Goal: Task Accomplishment & Management: Manage account settings

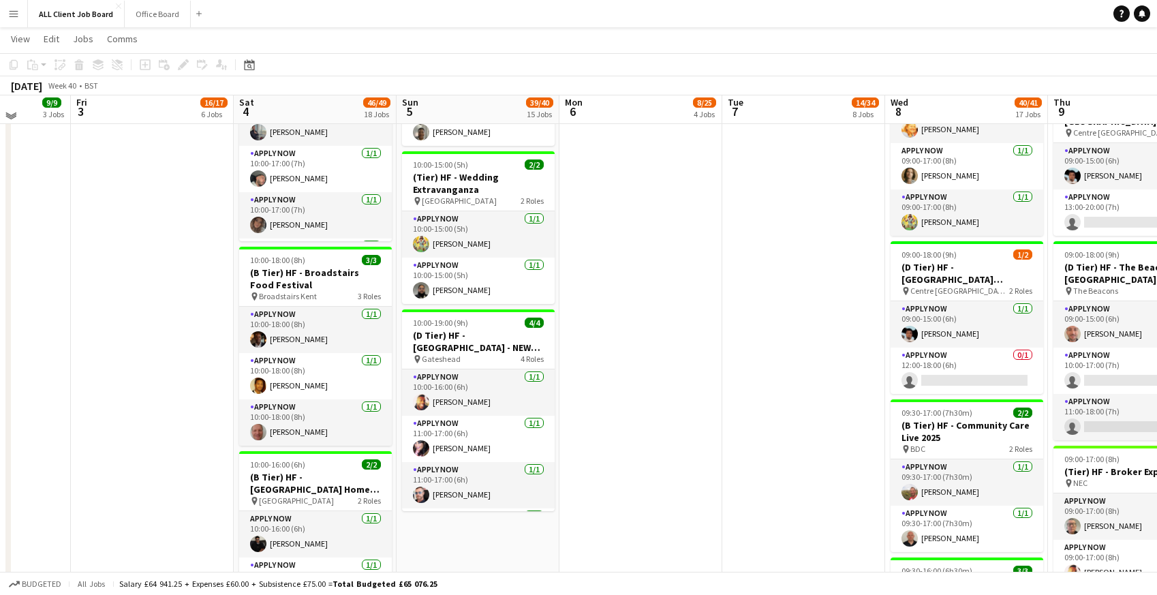
scroll to position [1465, 0]
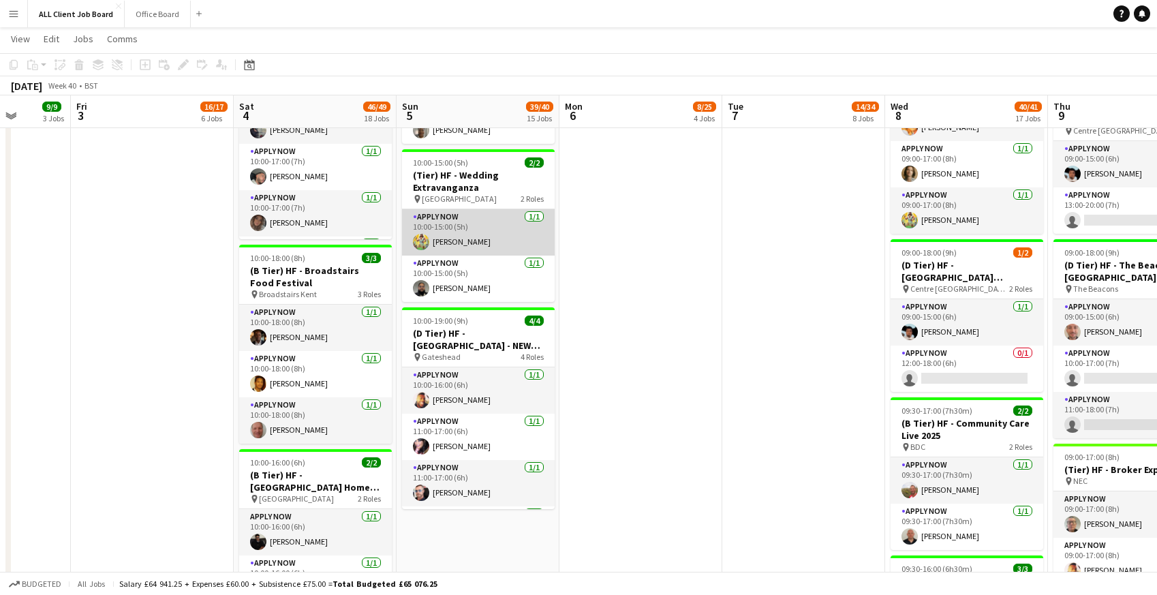
click at [452, 238] on app-card-role "APPLY NOW 1/1 10:00-15:00 (5h) Alex Waddingham" at bounding box center [478, 232] width 153 height 46
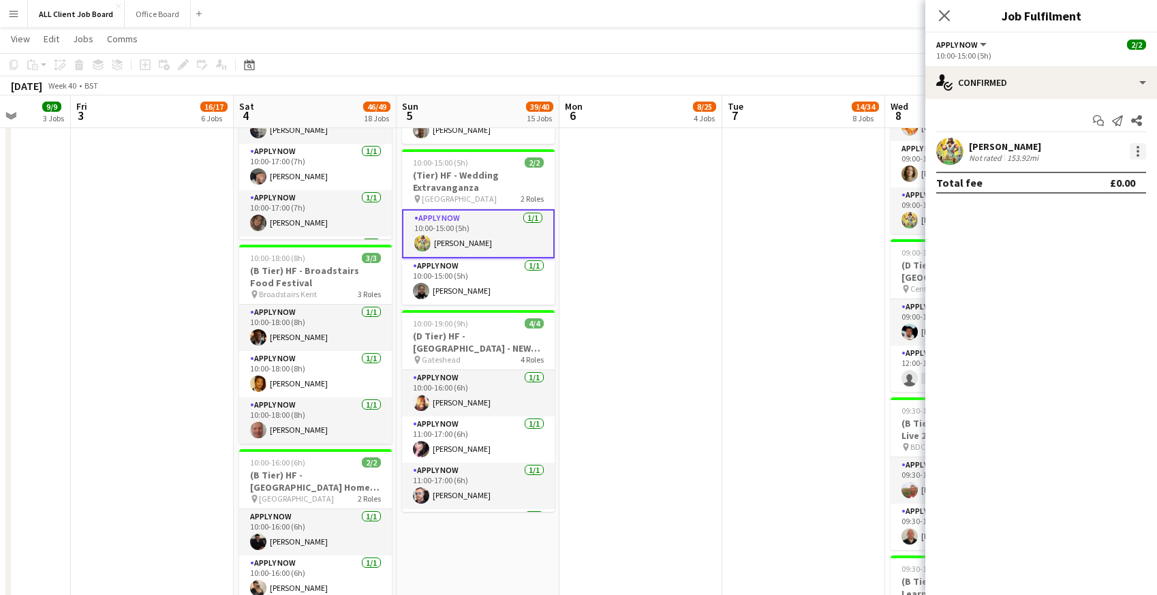
click at [1135, 150] on div at bounding box center [1137, 151] width 16 height 16
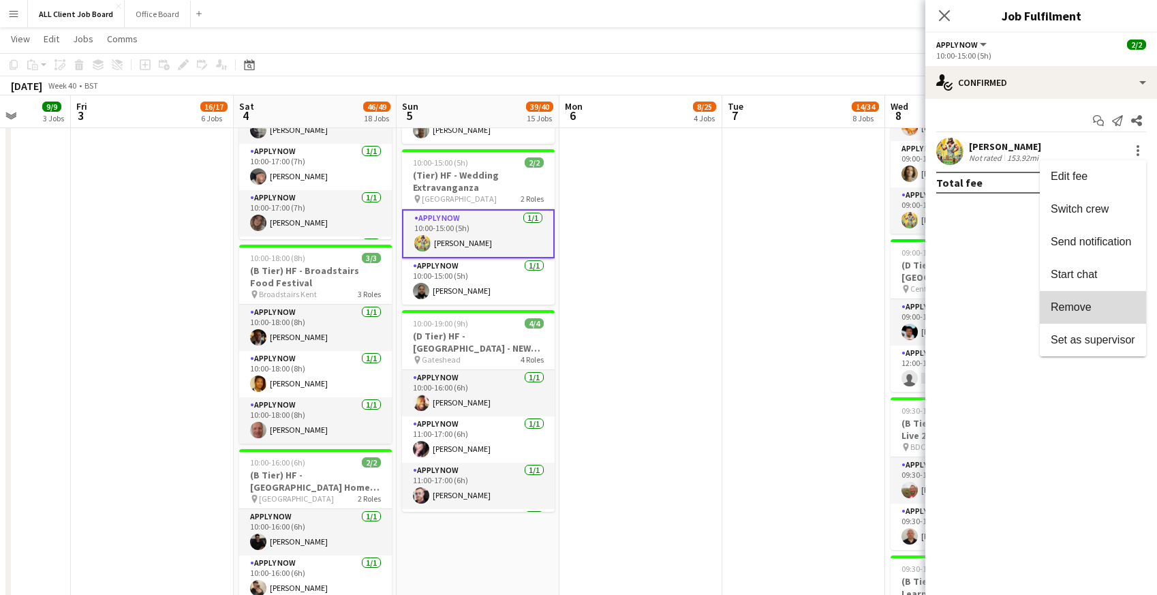
click at [1063, 315] on button "Remove" at bounding box center [1092, 307] width 106 height 33
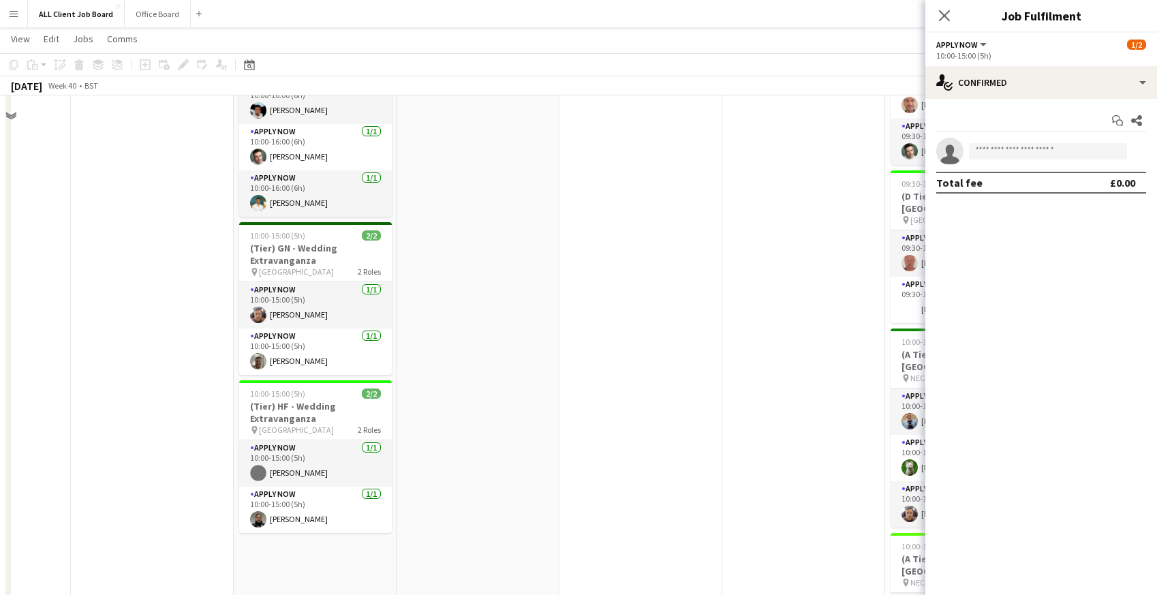
scroll to position [2092, 0]
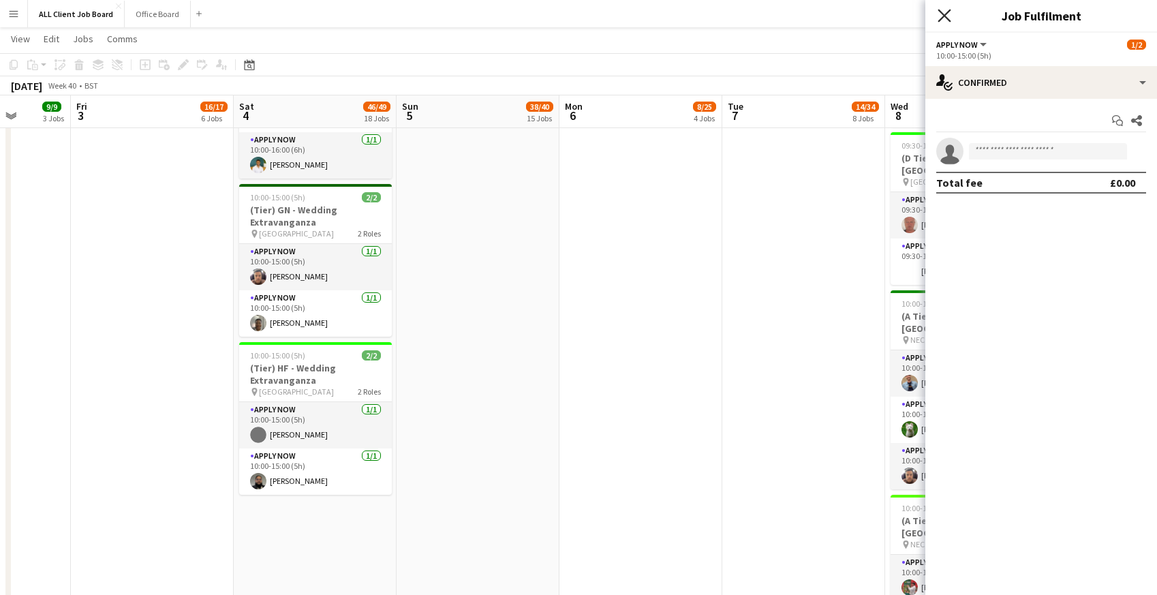
click at [945, 15] on icon at bounding box center [943, 15] width 13 height 13
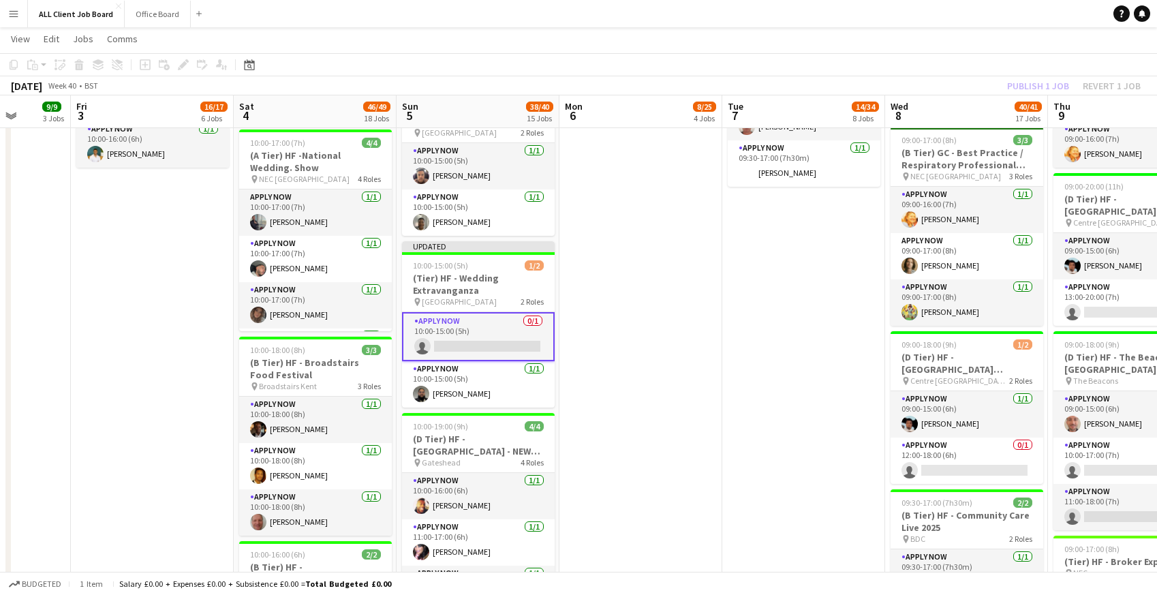
scroll to position [1368, 0]
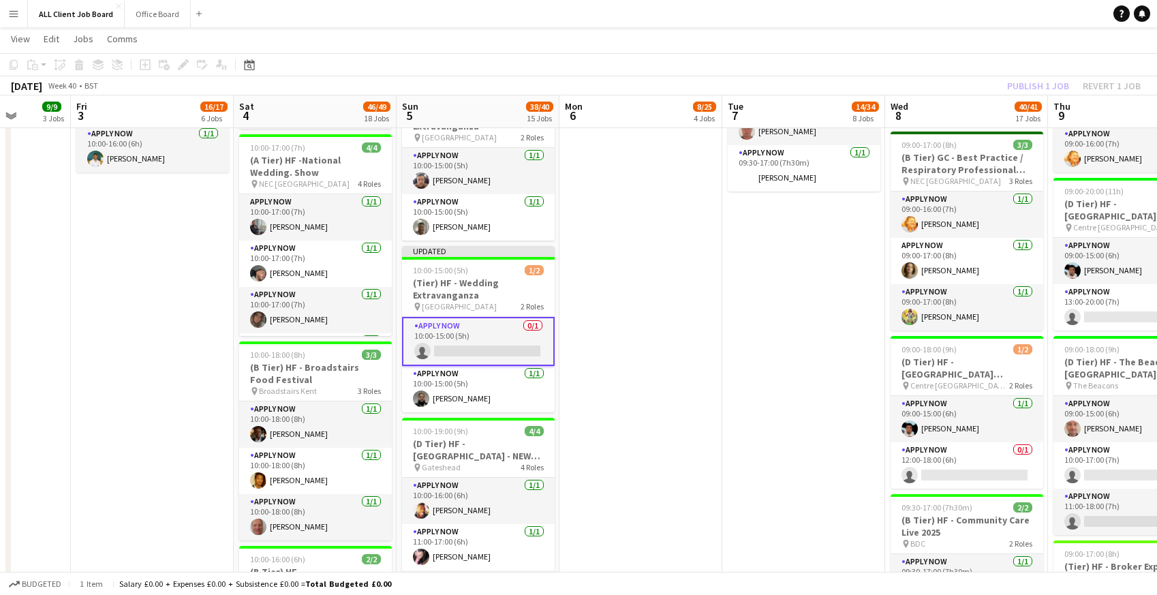
click at [947, 61] on app-toolbar "Copy Paste Paste Command V Paste with crew Command Shift V Paste linked Job Del…" at bounding box center [578, 64] width 1157 height 23
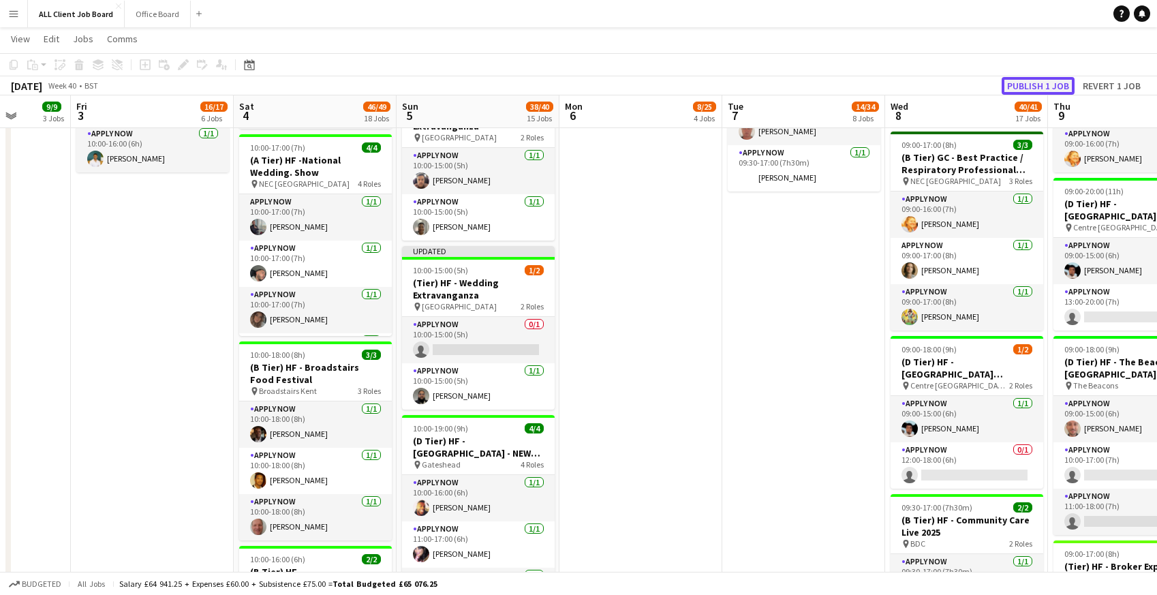
click at [1054, 84] on button "Publish 1 job" at bounding box center [1037, 86] width 73 height 18
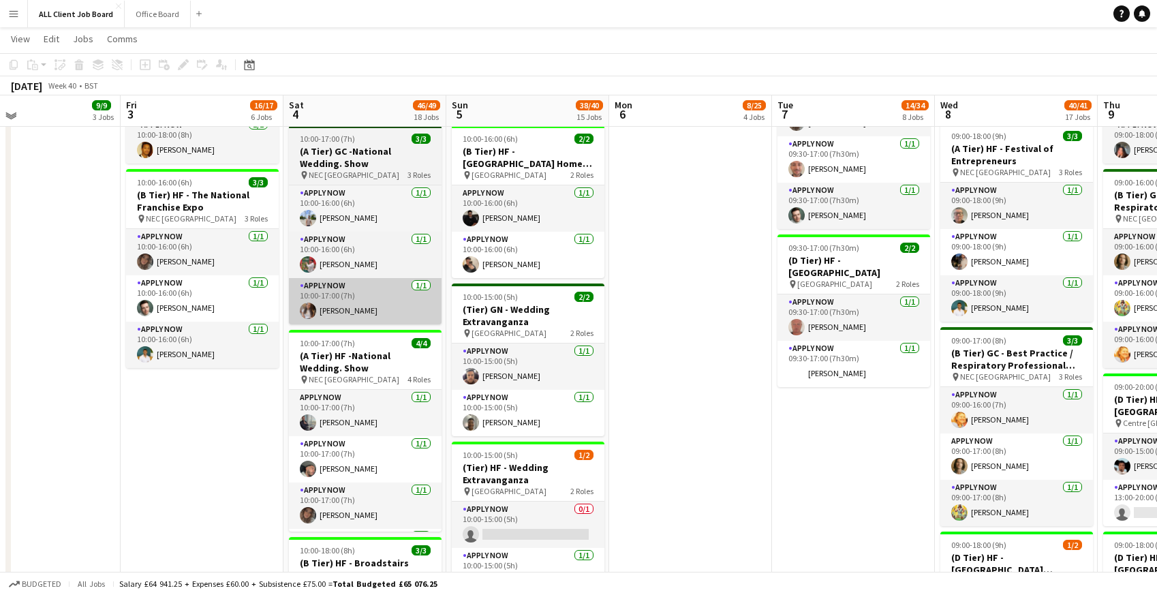
scroll to position [1171, 0]
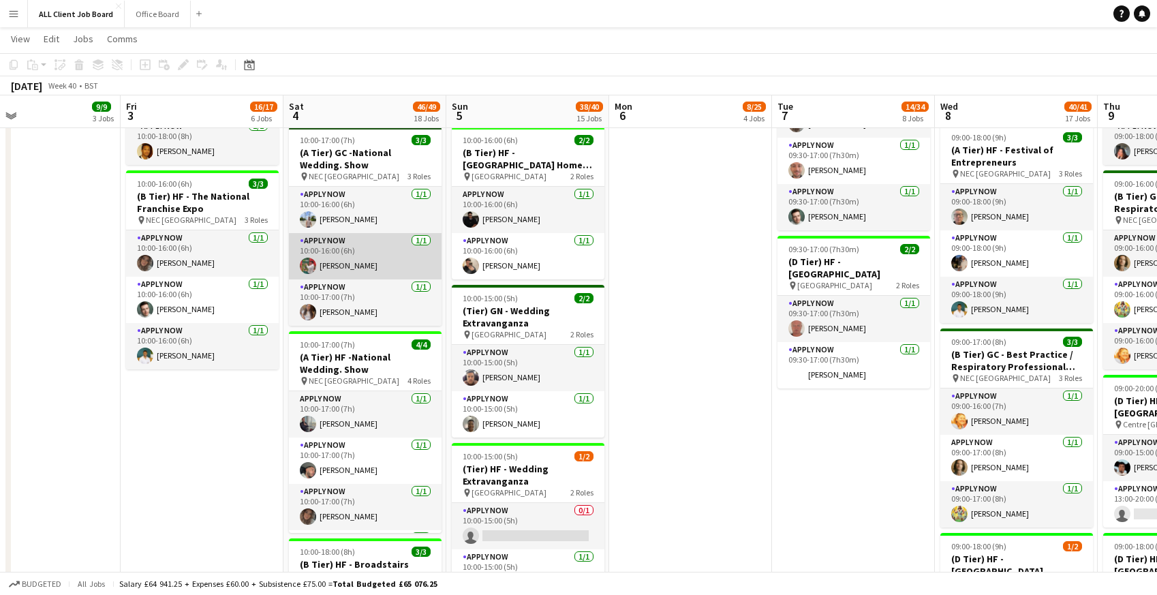
click at [343, 249] on app-card-role "APPLY NOW 1/1 10:00-16:00 (6h) Eddie Lawrie" at bounding box center [365, 256] width 153 height 46
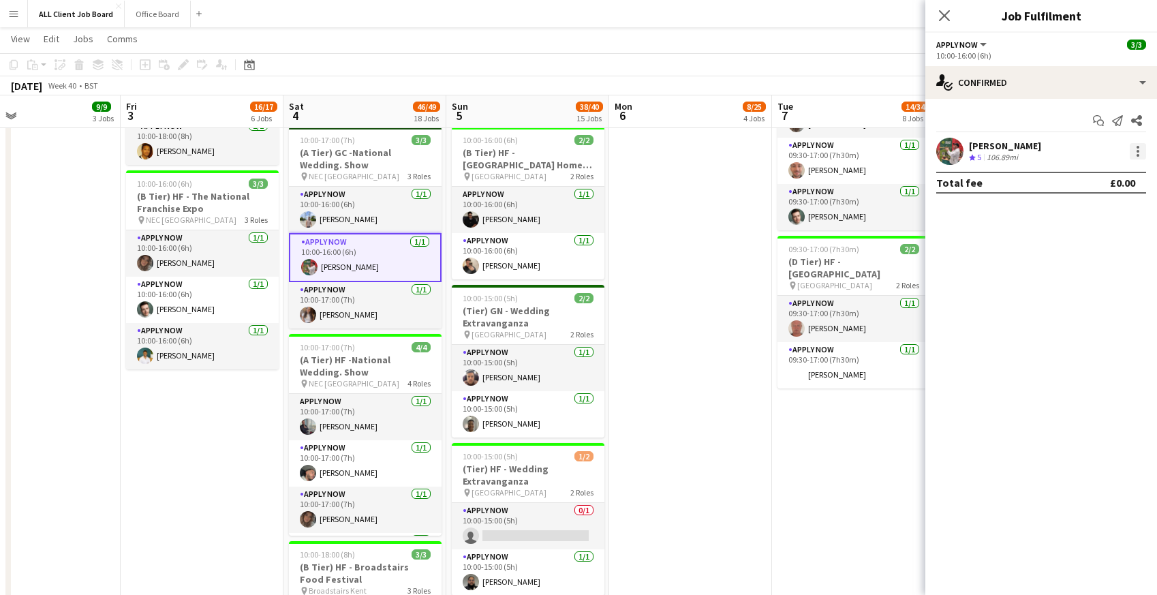
click at [1133, 154] on div at bounding box center [1137, 151] width 16 height 16
click at [1077, 303] on span "Remove" at bounding box center [1070, 307] width 41 height 12
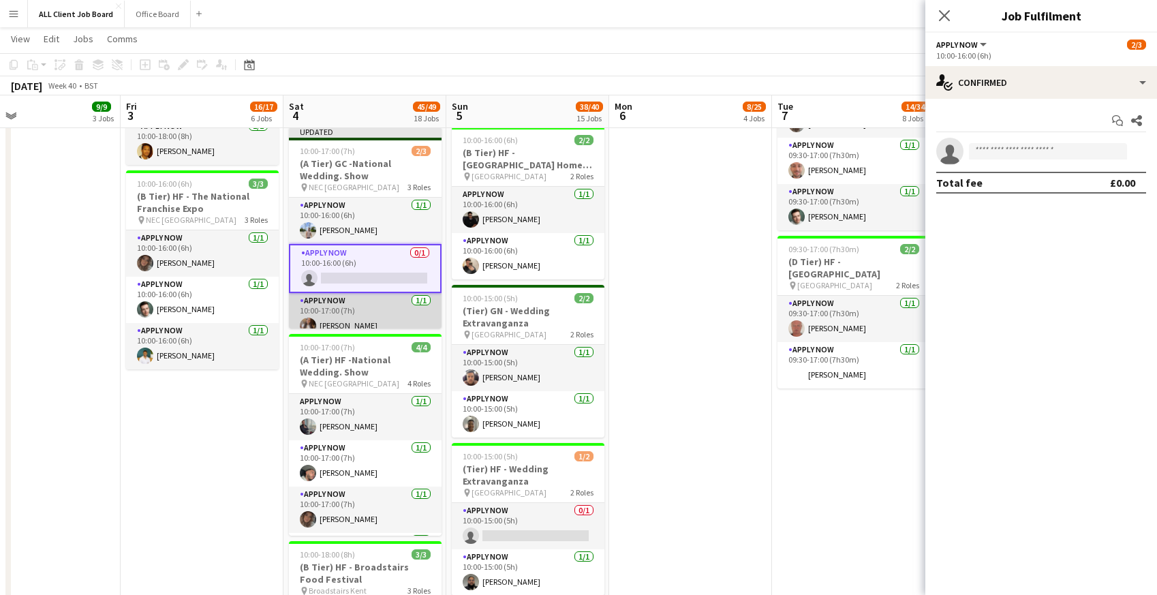
click at [332, 302] on app-card-role "APPLY NOW 1/1 10:00-17:00 (7h) Mollie Winnard" at bounding box center [365, 316] width 153 height 46
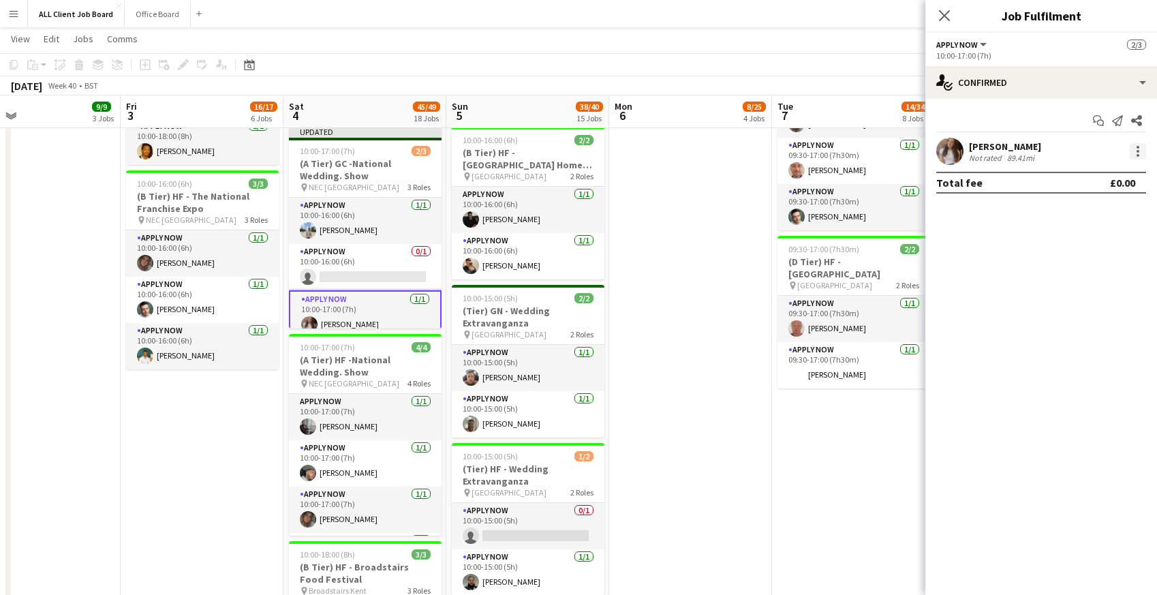
click at [1141, 152] on div at bounding box center [1137, 151] width 16 height 16
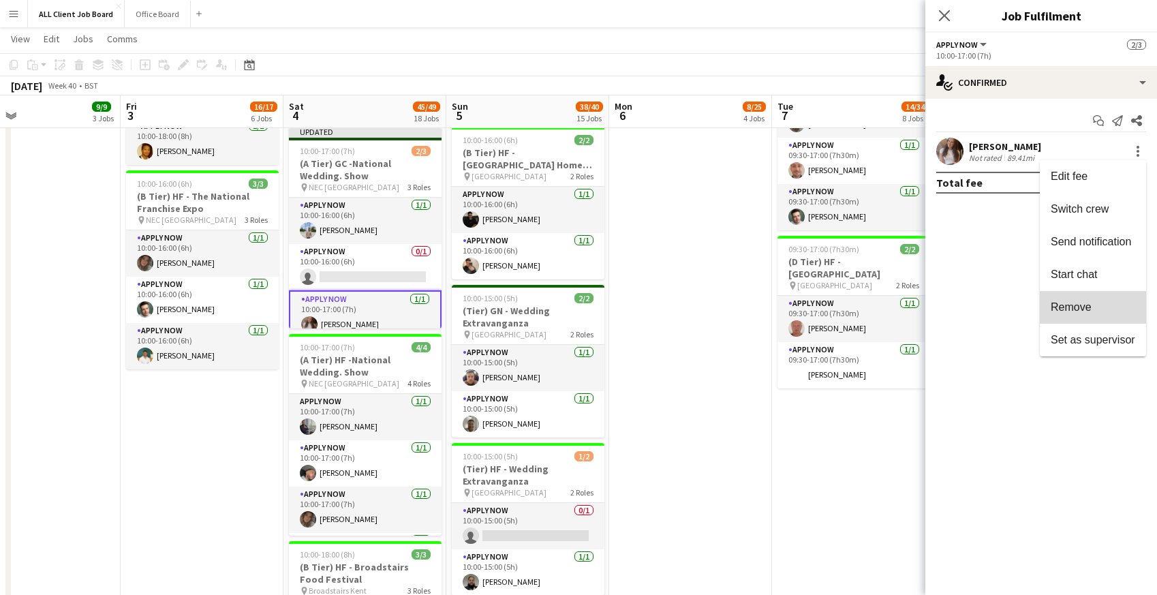
click at [1082, 304] on span "Remove" at bounding box center [1070, 307] width 41 height 12
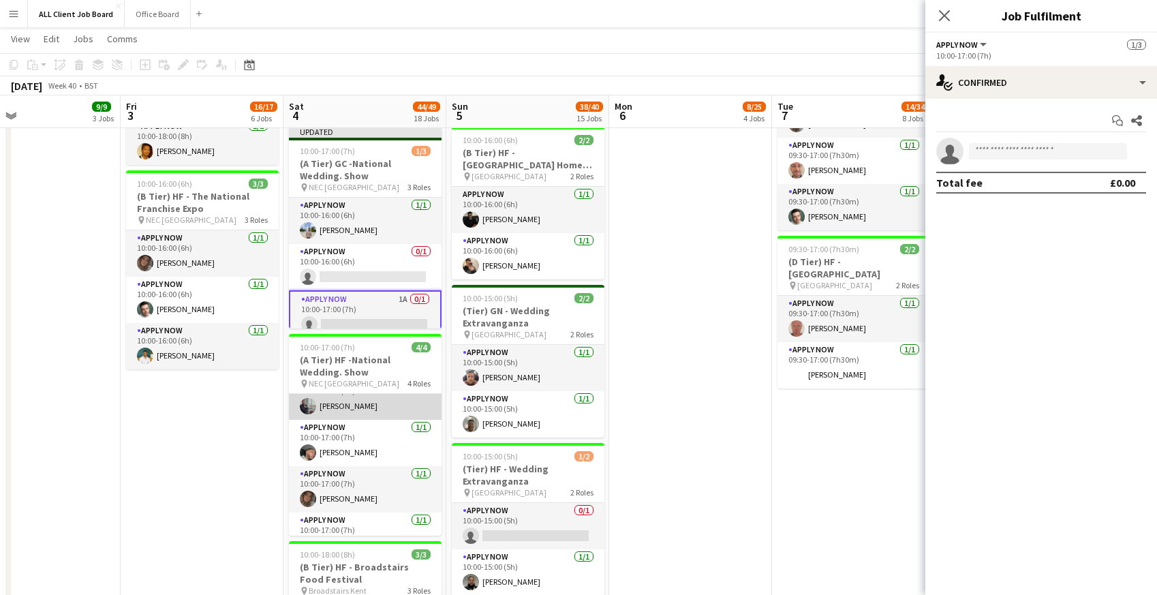
scroll to position [25, 0]
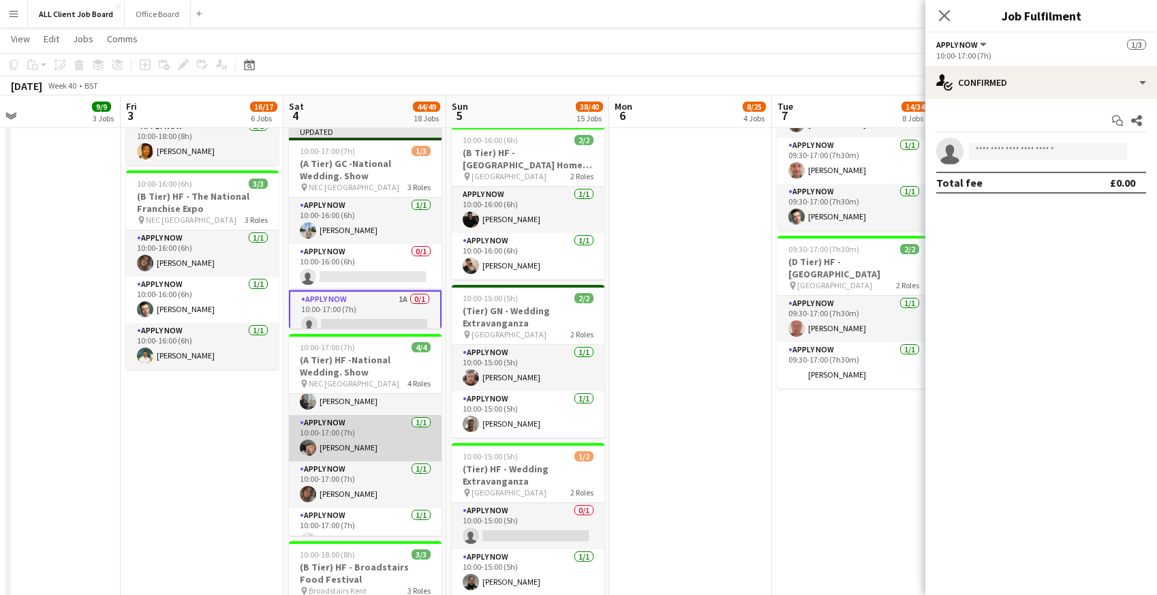
click at [348, 432] on app-card-role "APPLY NOW 1/1 10:00-17:00 (7h) George McGee" at bounding box center [365, 438] width 153 height 46
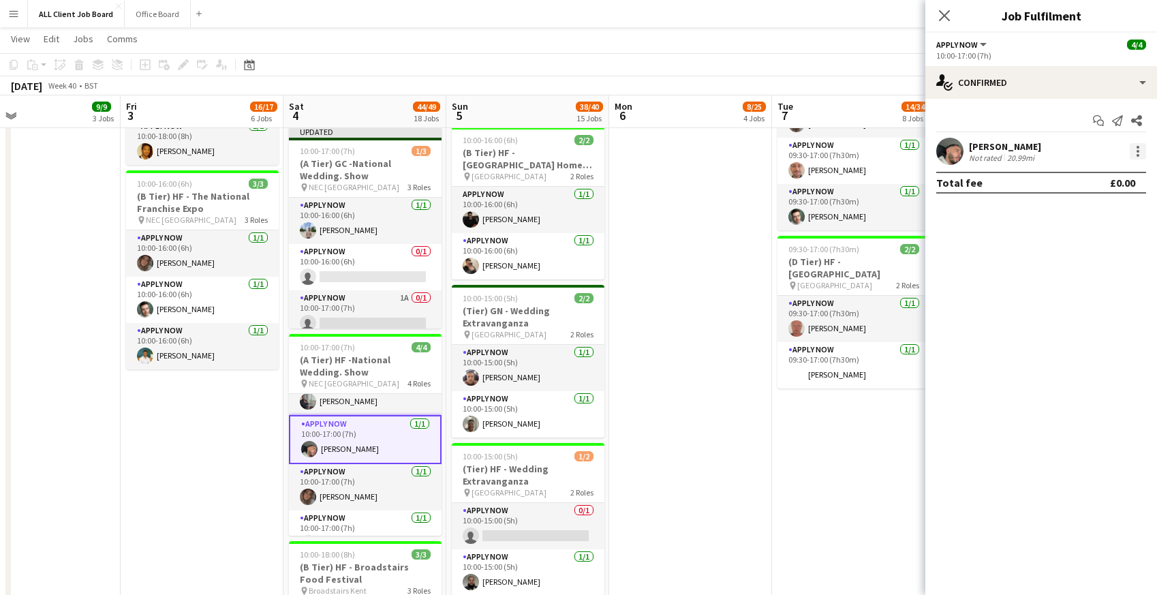
click at [1138, 155] on div at bounding box center [1137, 155] width 3 height 3
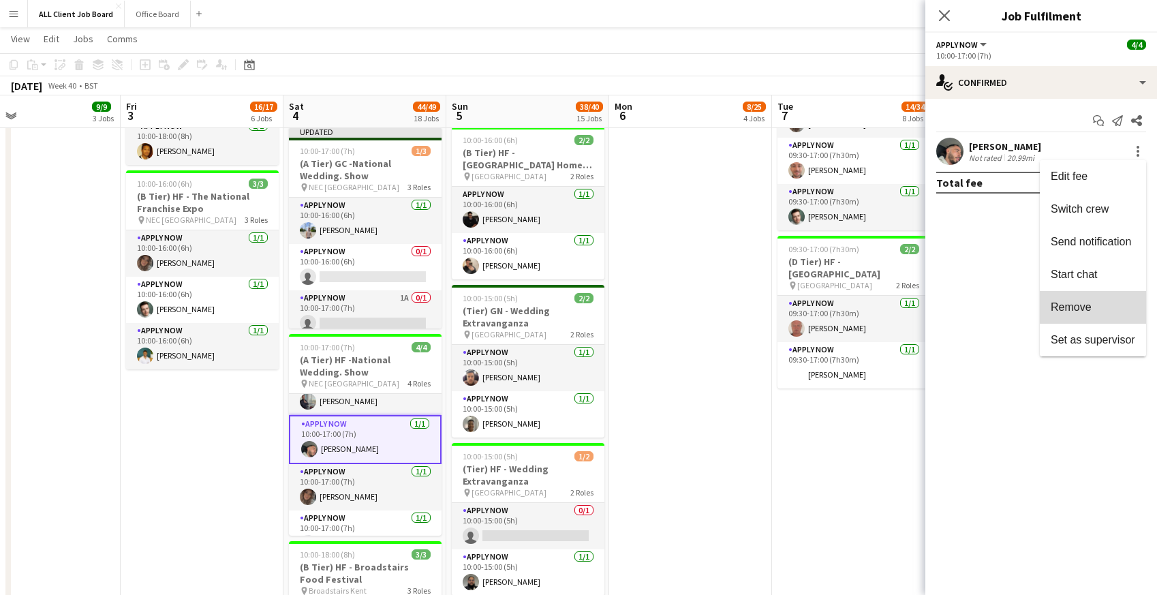
click at [1096, 306] on span "Remove" at bounding box center [1092, 307] width 84 height 12
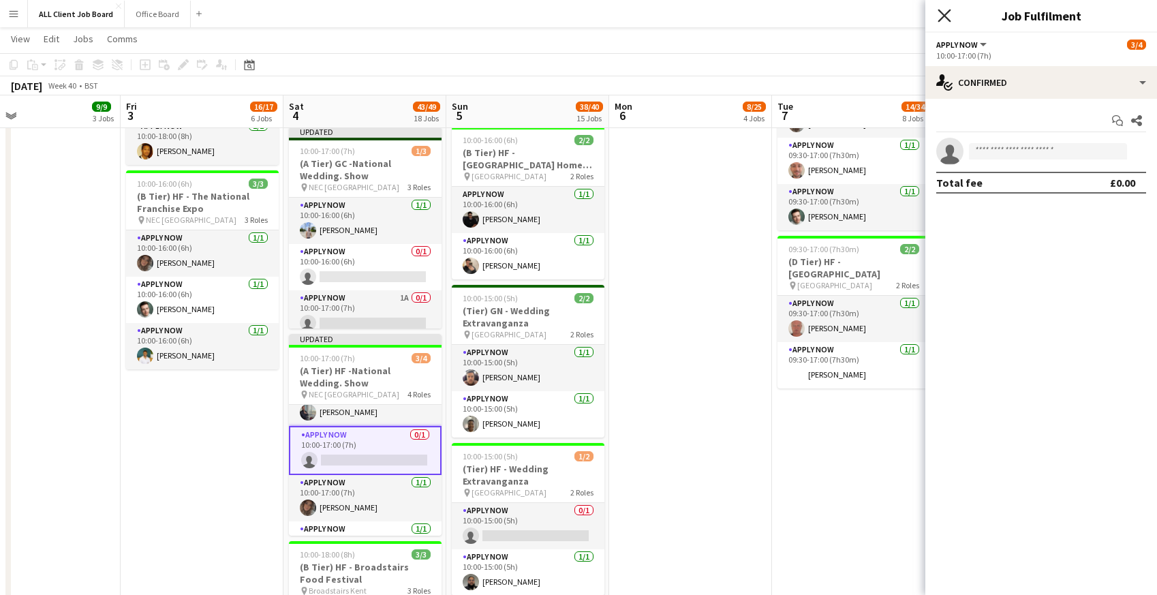
click at [948, 12] on icon at bounding box center [943, 15] width 13 height 13
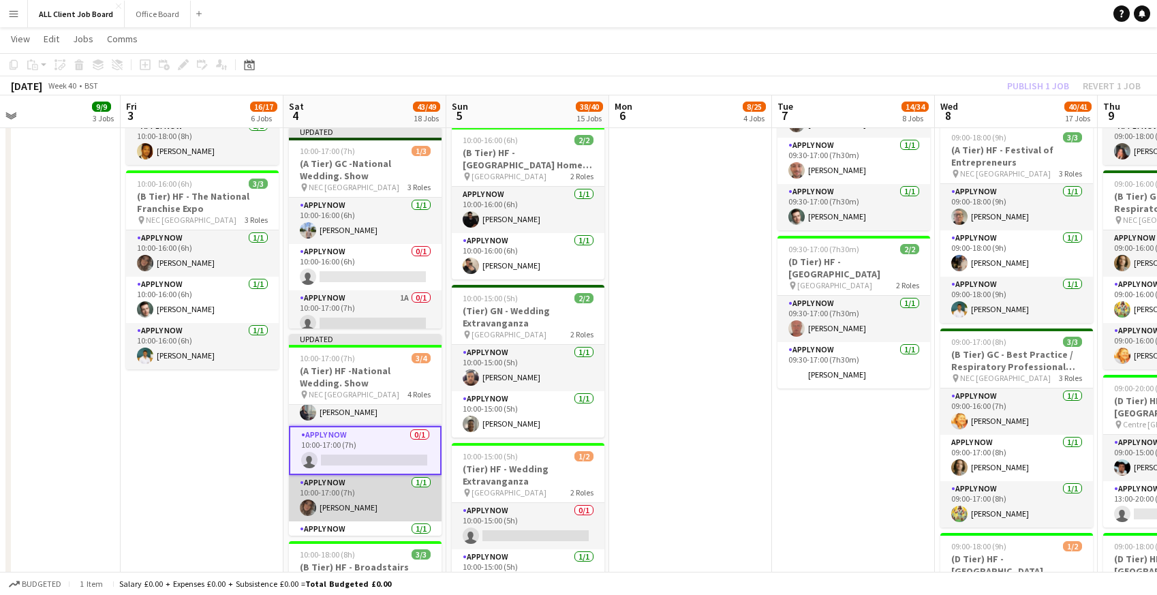
scroll to position [57, 0]
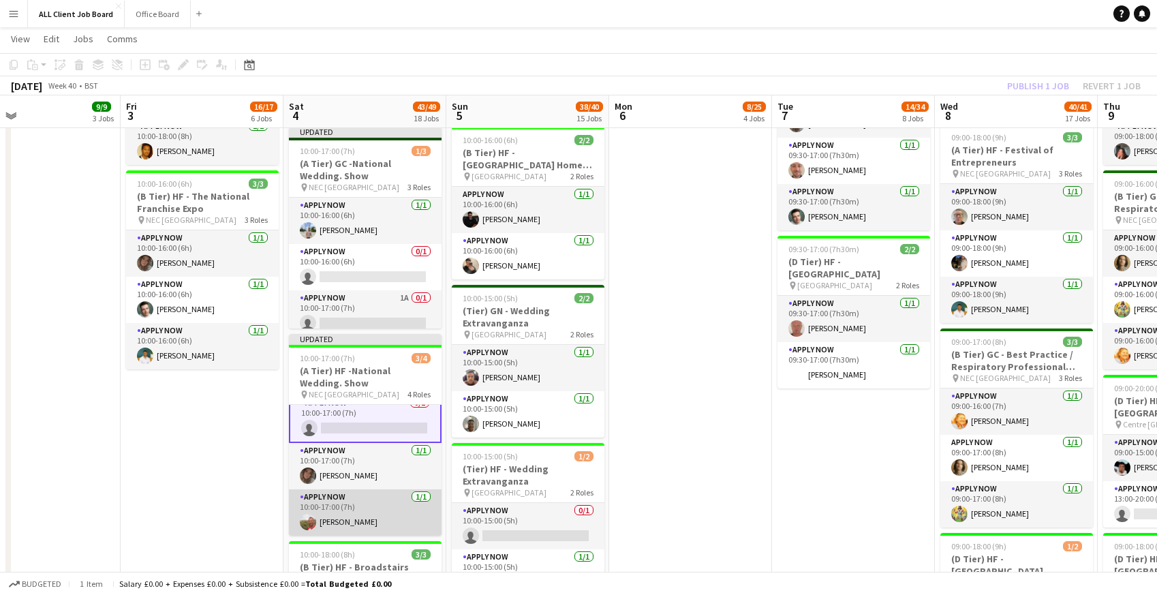
click at [341, 524] on app-card-role "APPLY NOW 1/1 10:00-17:00 (7h) david reterband" at bounding box center [365, 512] width 153 height 46
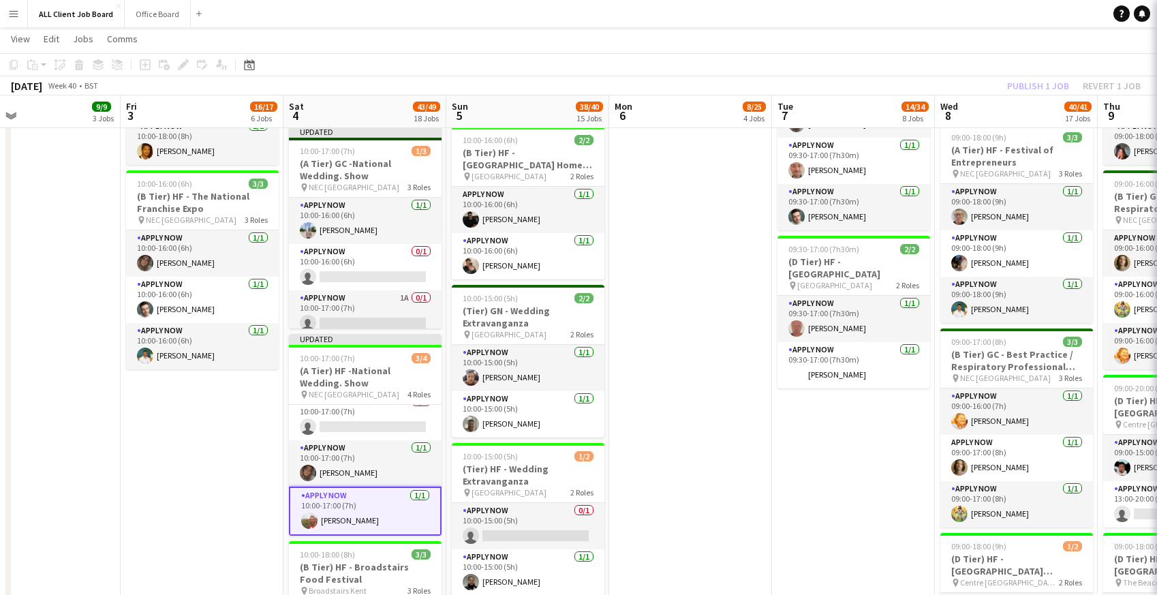
scroll to position [56, 0]
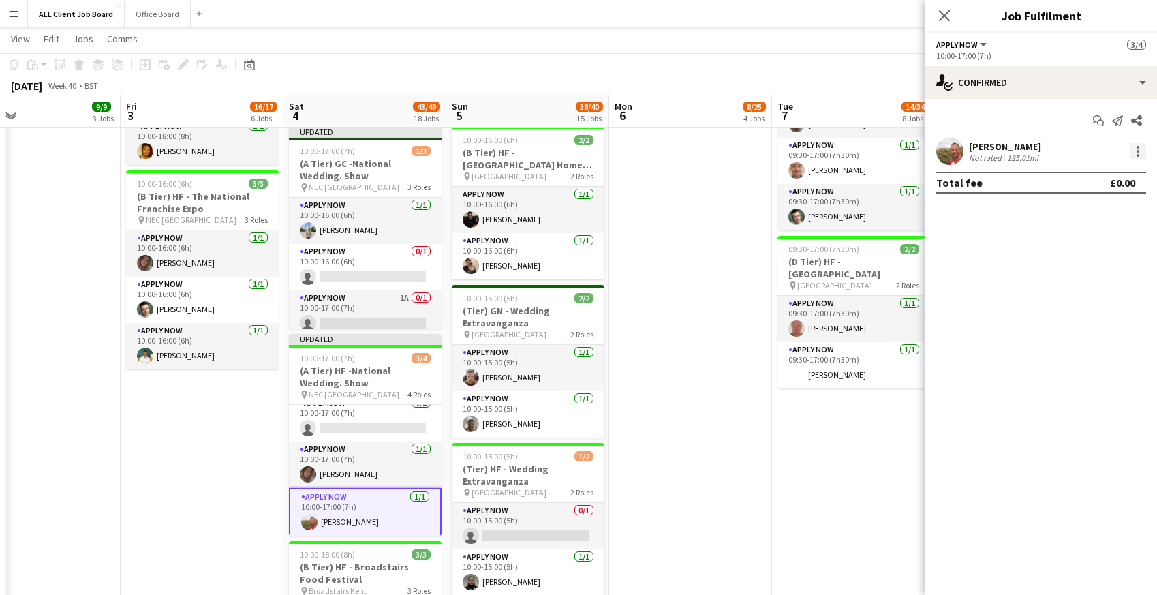
click at [1139, 149] on div at bounding box center [1137, 151] width 16 height 16
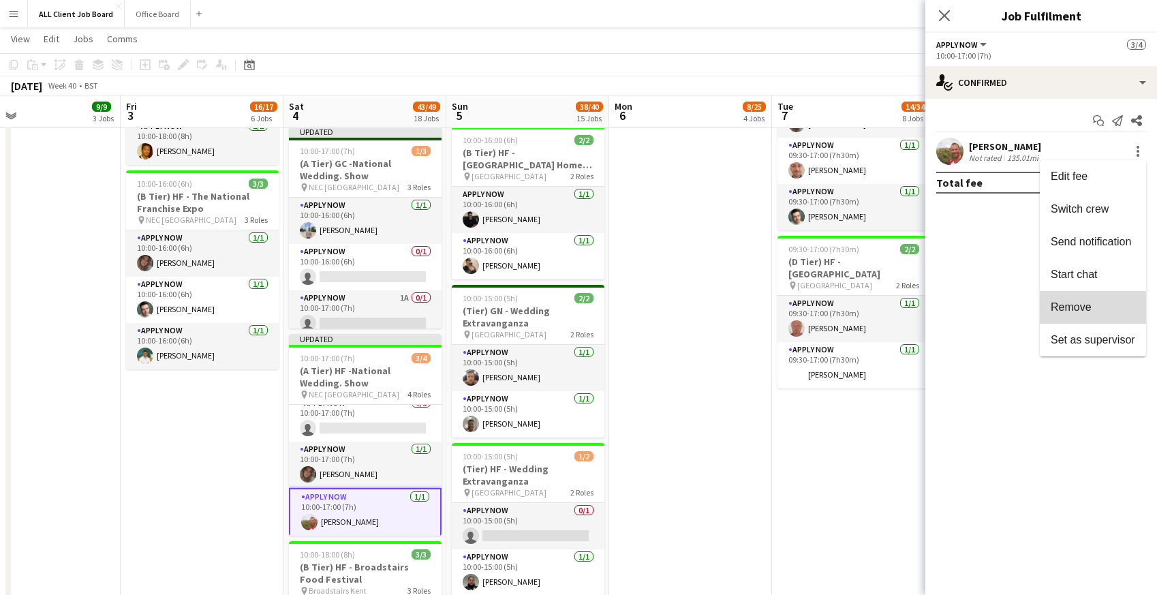
click at [1063, 314] on button "Remove" at bounding box center [1092, 307] width 106 height 33
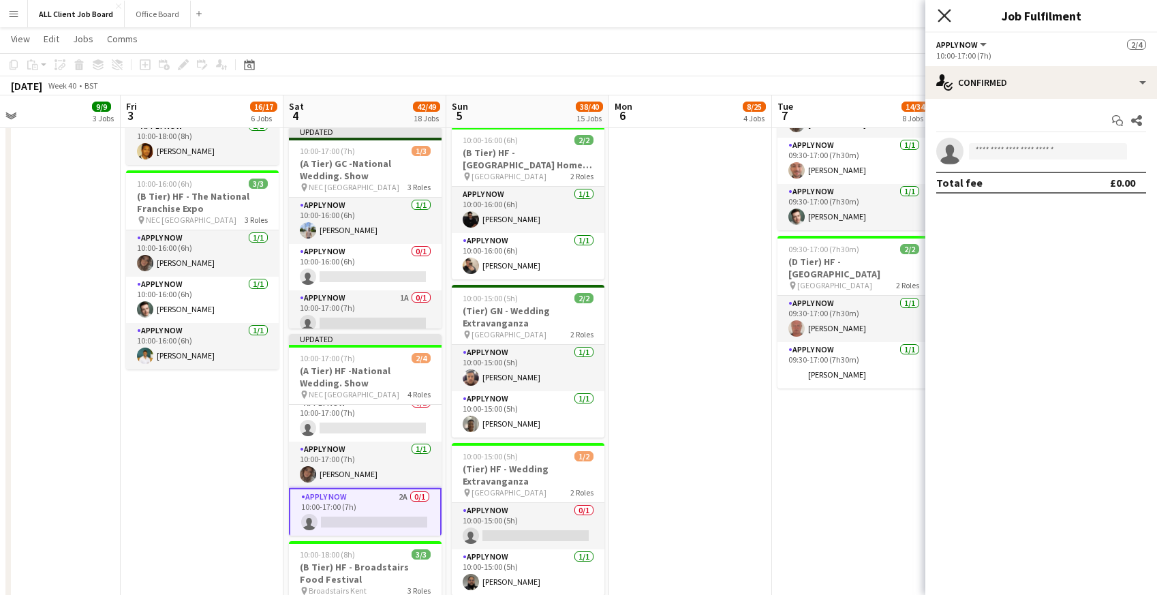
click at [945, 16] on icon at bounding box center [943, 15] width 13 height 13
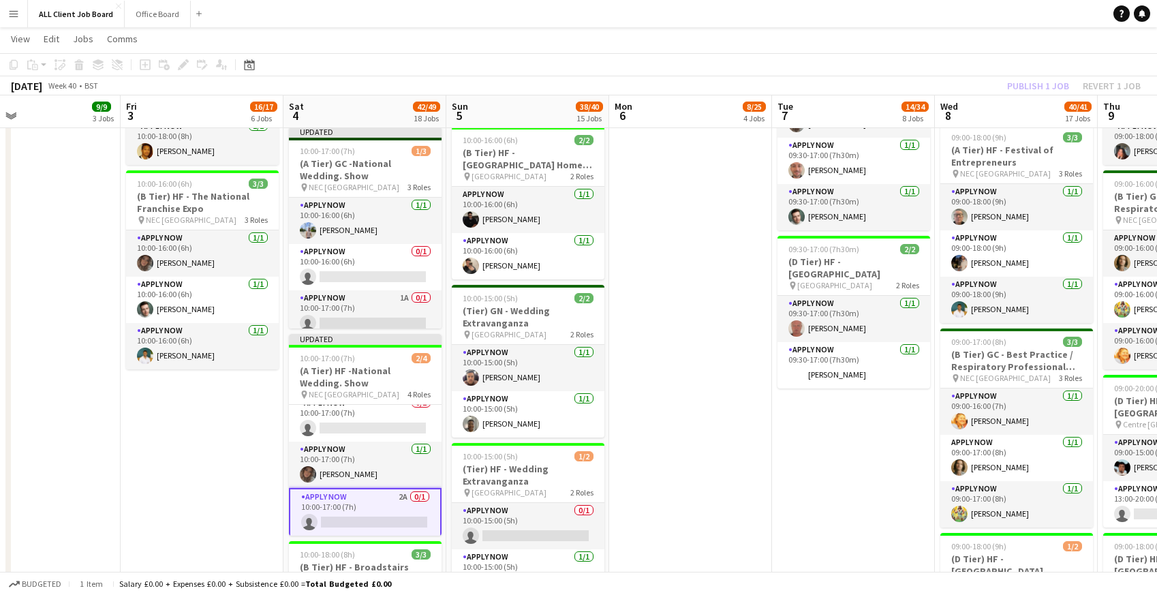
click at [917, 10] on app-navbar "Menu Boards Boards Boards All jobs Status Workforce Workforce My Workforce Recr…" at bounding box center [578, 13] width 1157 height 27
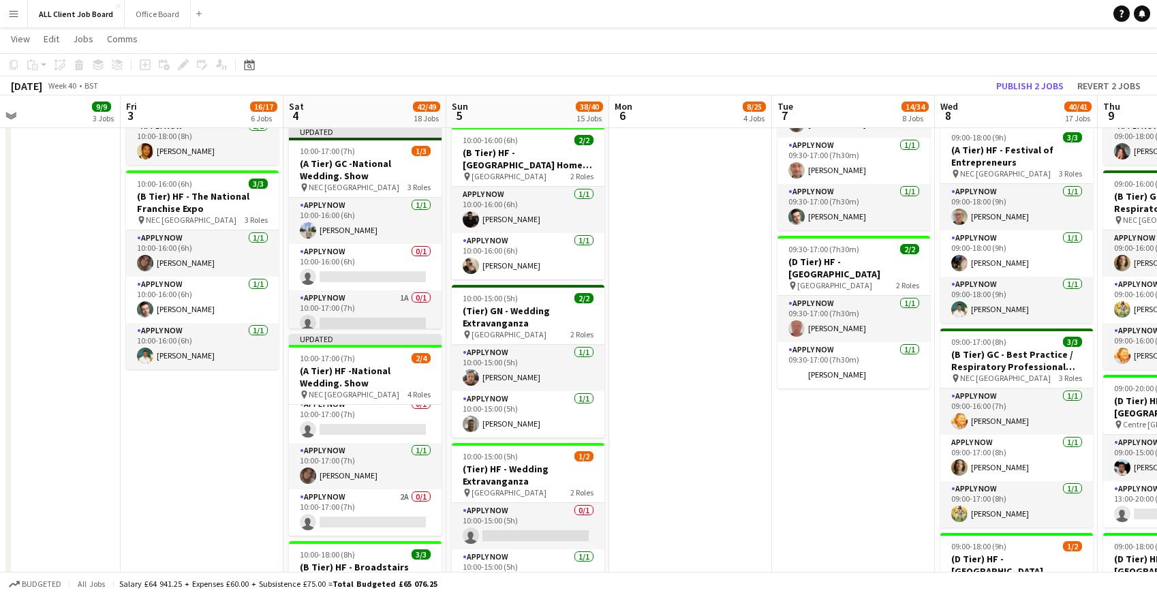
scroll to position [54, 0]
click at [1014, 88] on button "Publish 2 jobs" at bounding box center [1029, 86] width 78 height 18
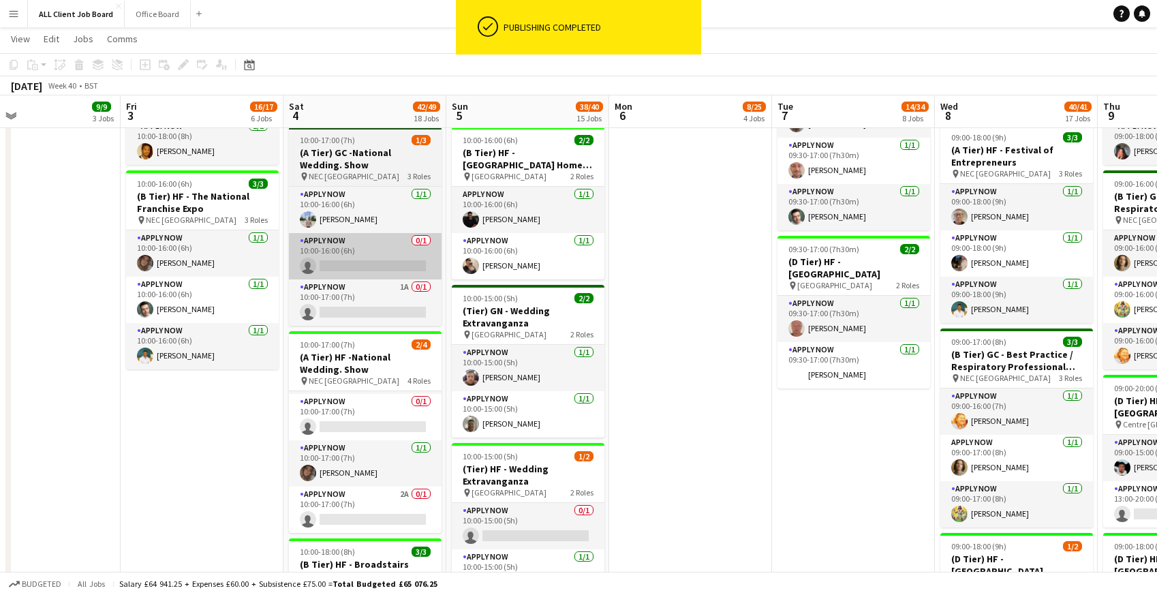
scroll to position [44, 0]
click at [361, 268] on app-card-role "APPLY NOW 0/1 10:00-16:00 (6h) single-neutral-actions" at bounding box center [365, 256] width 153 height 46
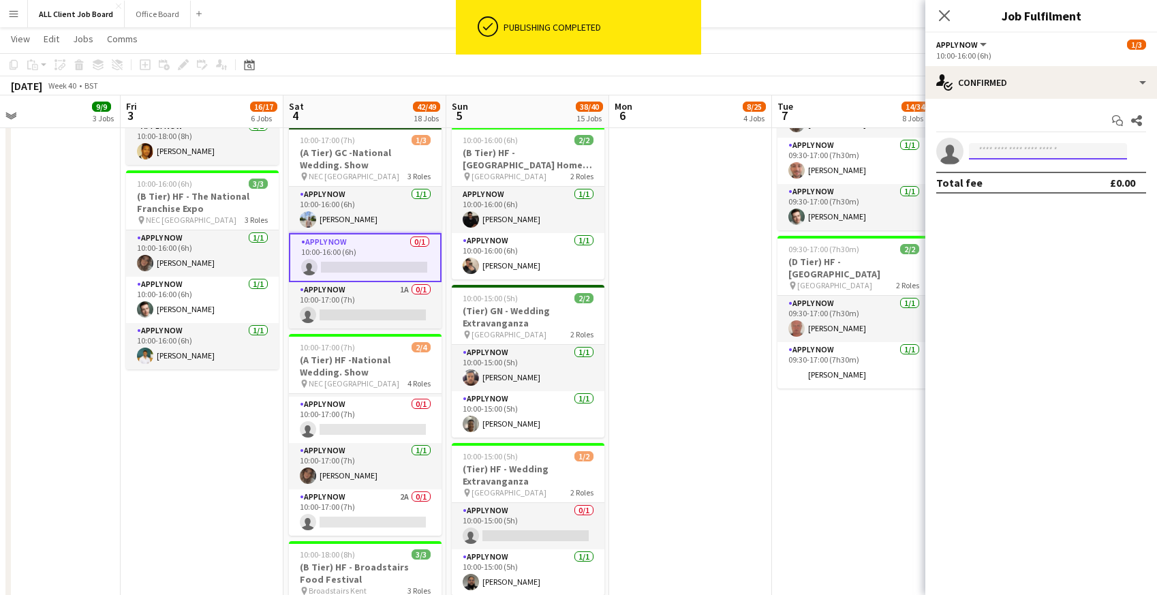
click at [1067, 150] on input at bounding box center [1048, 151] width 158 height 16
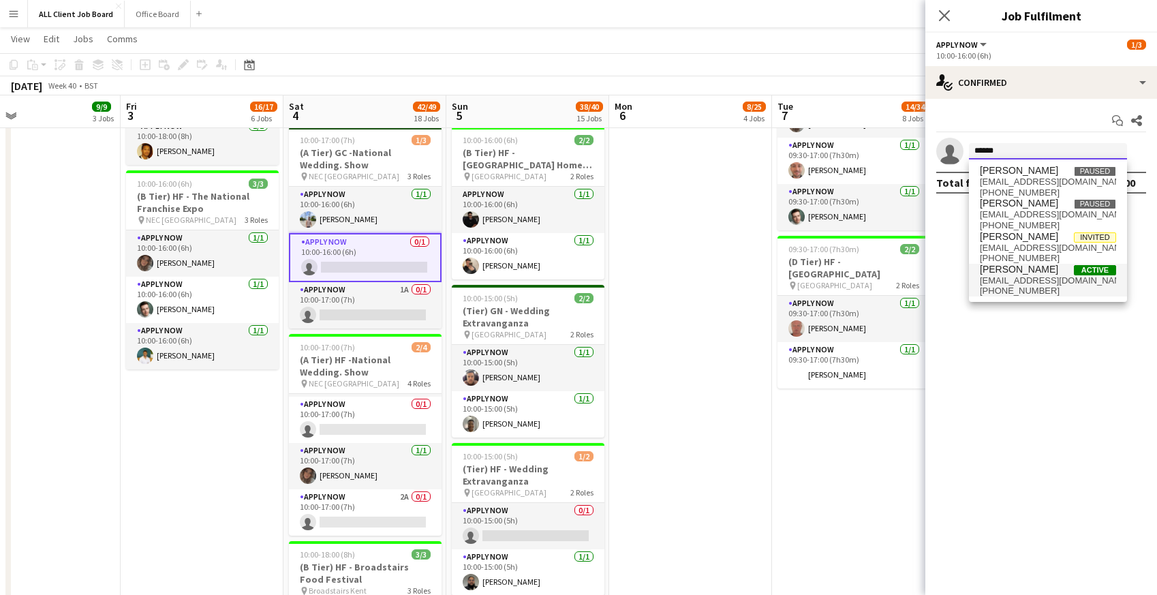
type input "******"
click at [1041, 272] on span "[PERSON_NAME]" at bounding box center [1018, 270] width 78 height 12
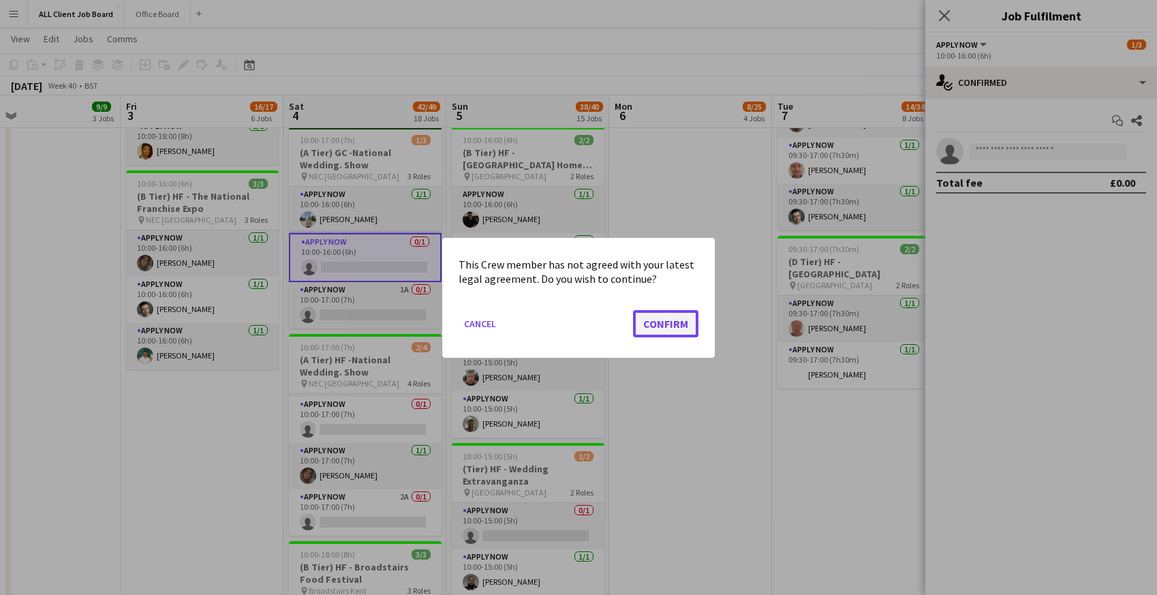
click at [651, 313] on button "Confirm" at bounding box center [665, 322] width 65 height 27
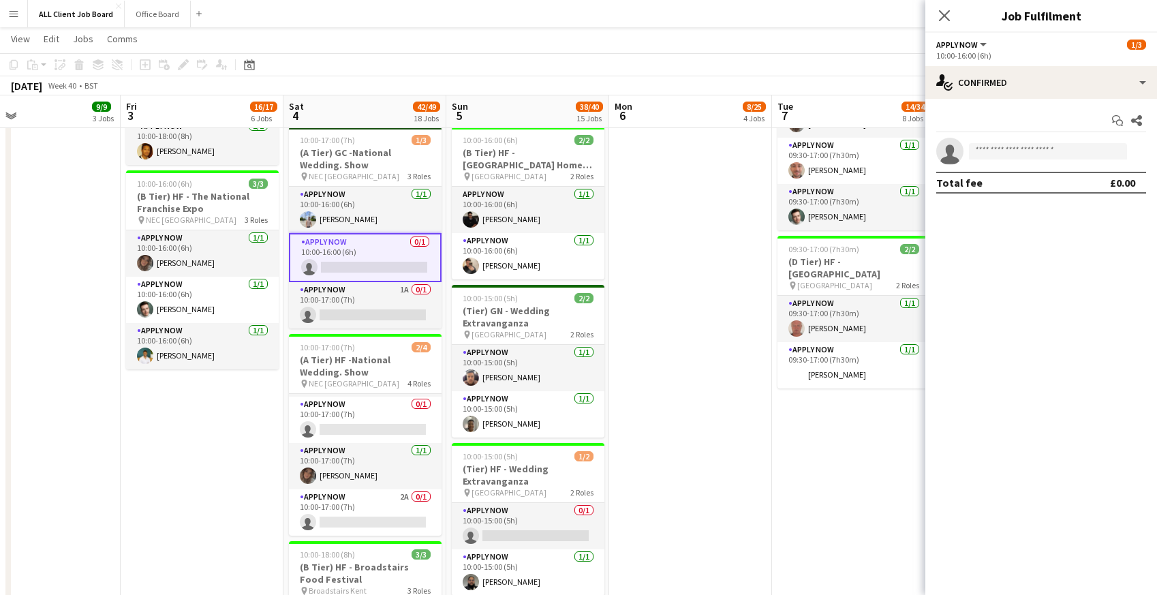
scroll to position [1171, 0]
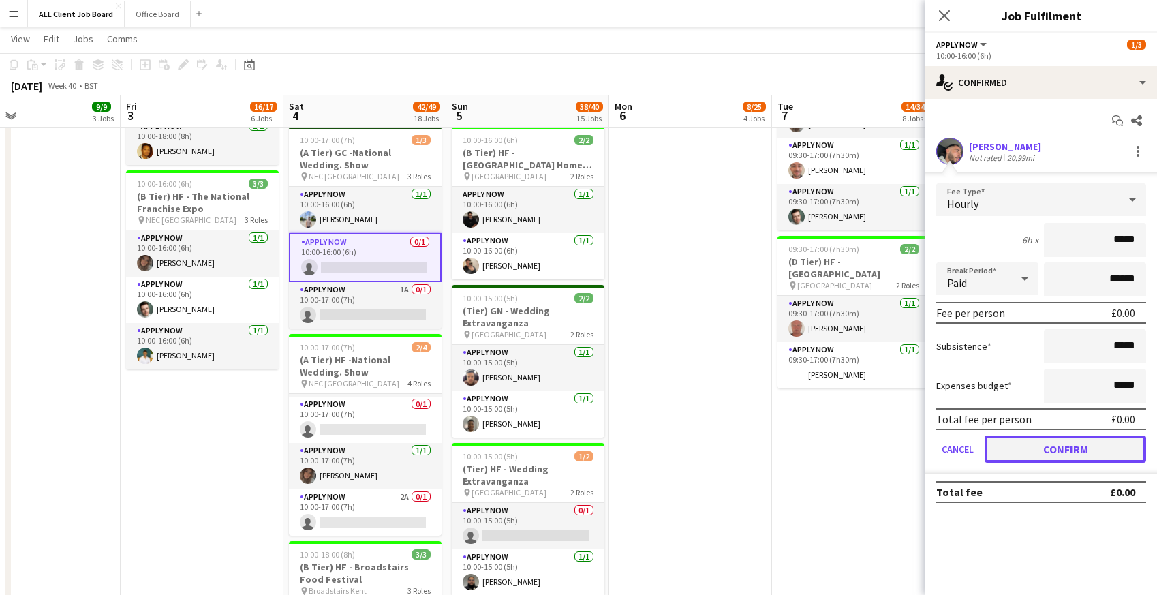
click at [1006, 437] on button "Confirm" at bounding box center [1064, 448] width 161 height 27
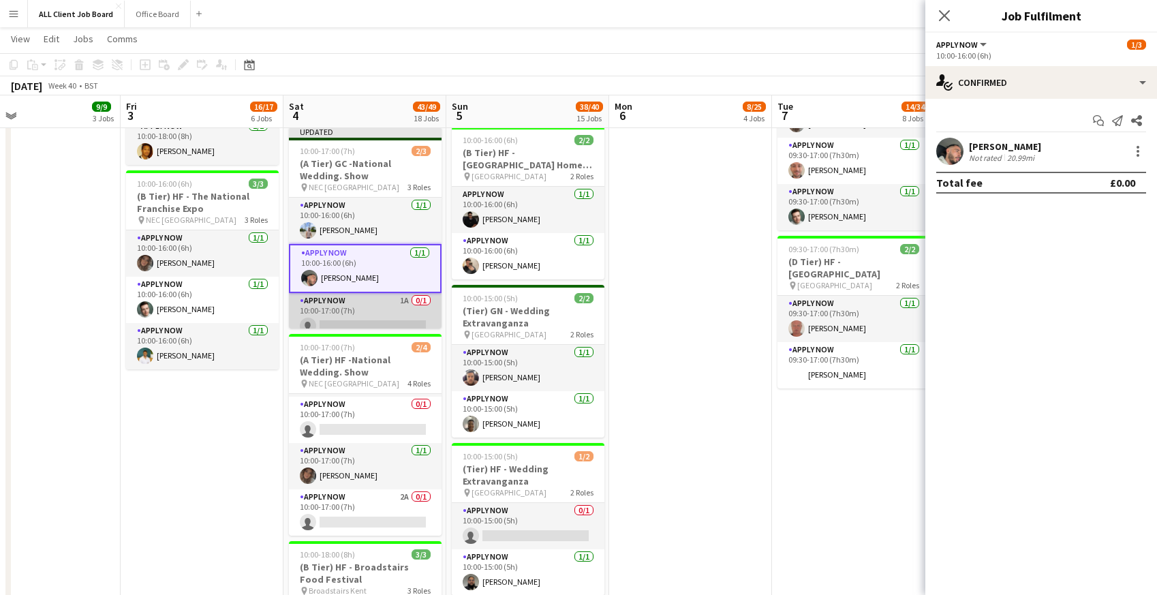
click at [315, 304] on app-card-role "APPLY NOW 1A 0/1 10:00-17:00 (7h) single-neutral-actions" at bounding box center [365, 316] width 153 height 46
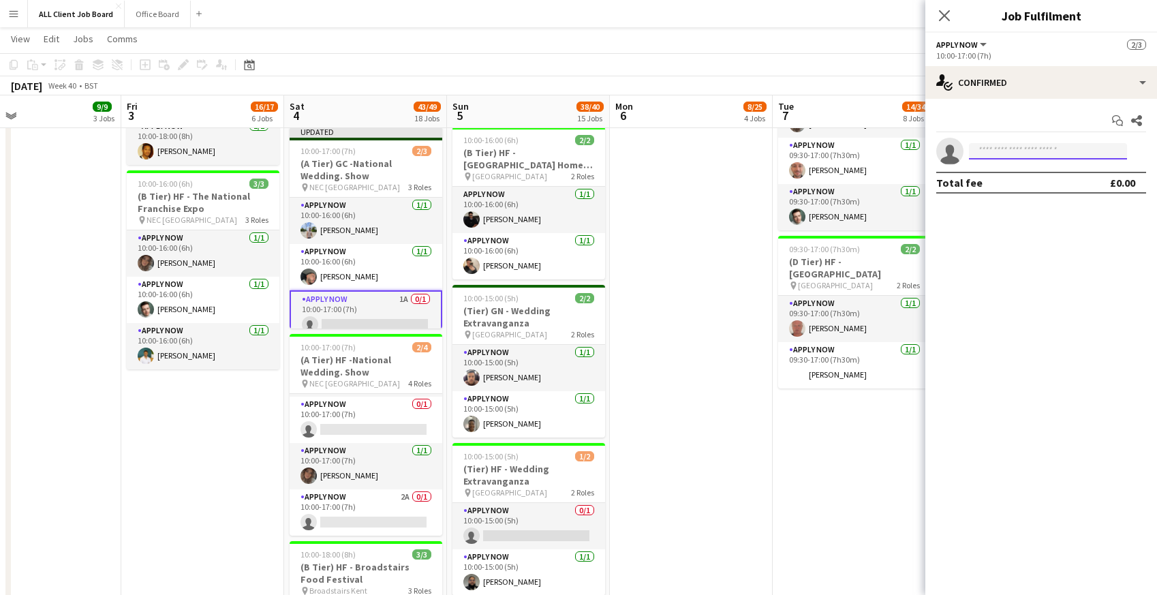
click at [985, 155] on input at bounding box center [1048, 151] width 158 height 16
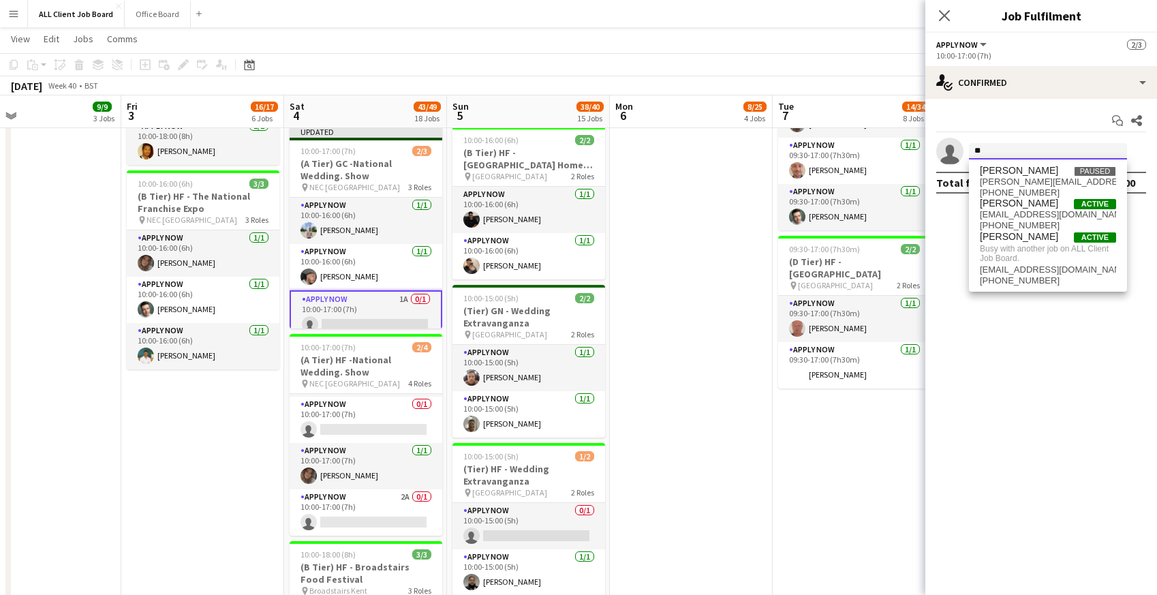
type input "*"
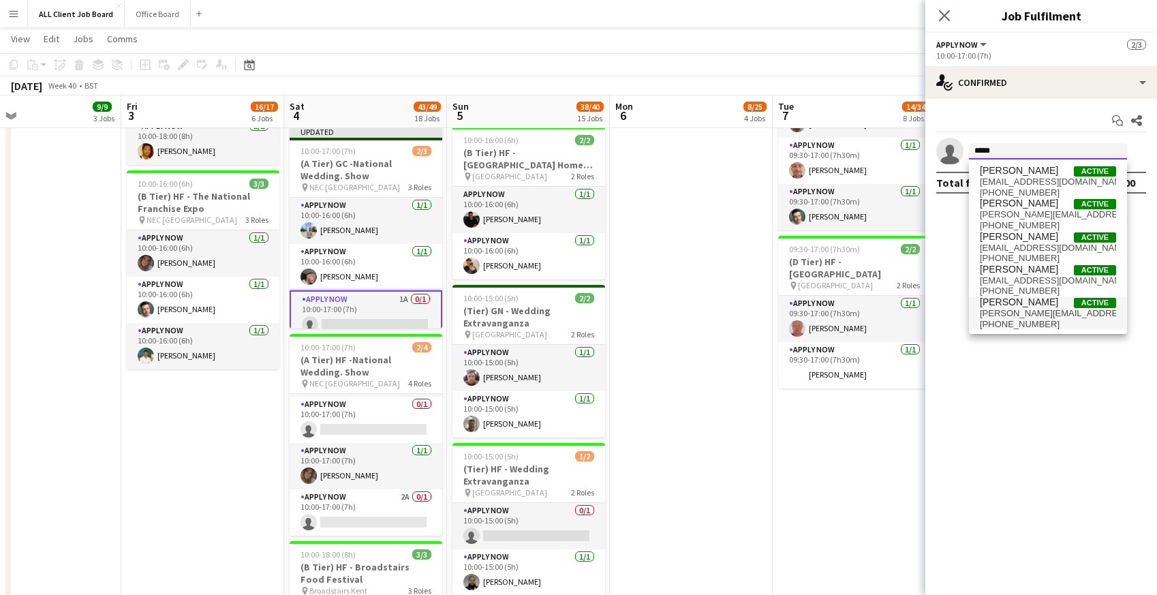
type input "*****"
click at [1007, 308] on span "david.reterband@gmail.com" at bounding box center [1047, 313] width 136 height 11
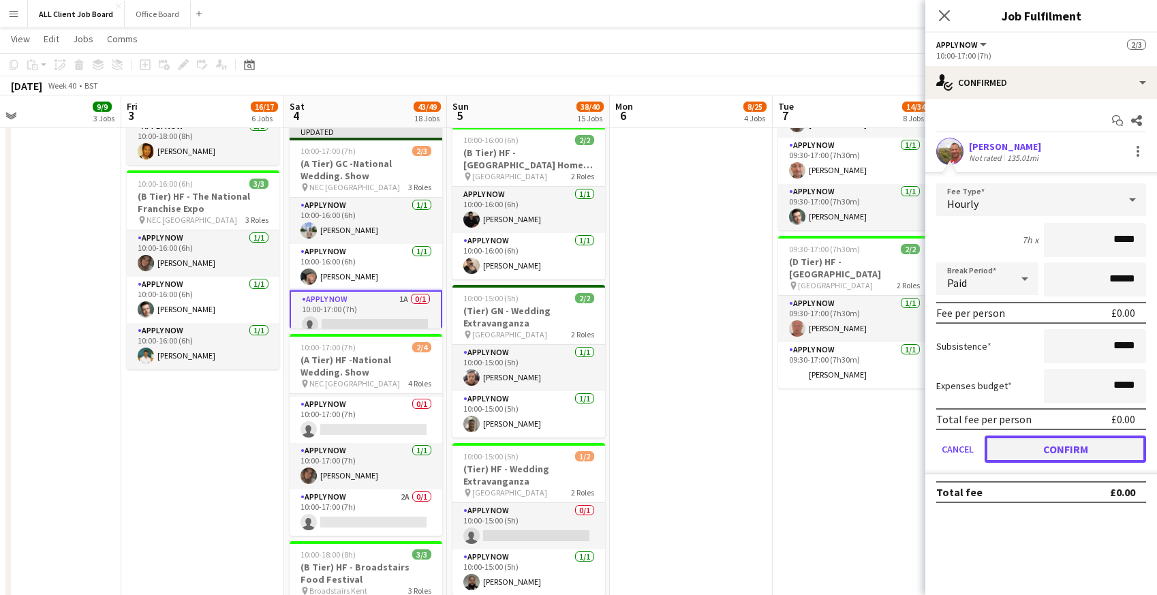
click at [1032, 447] on button "Confirm" at bounding box center [1064, 448] width 161 height 27
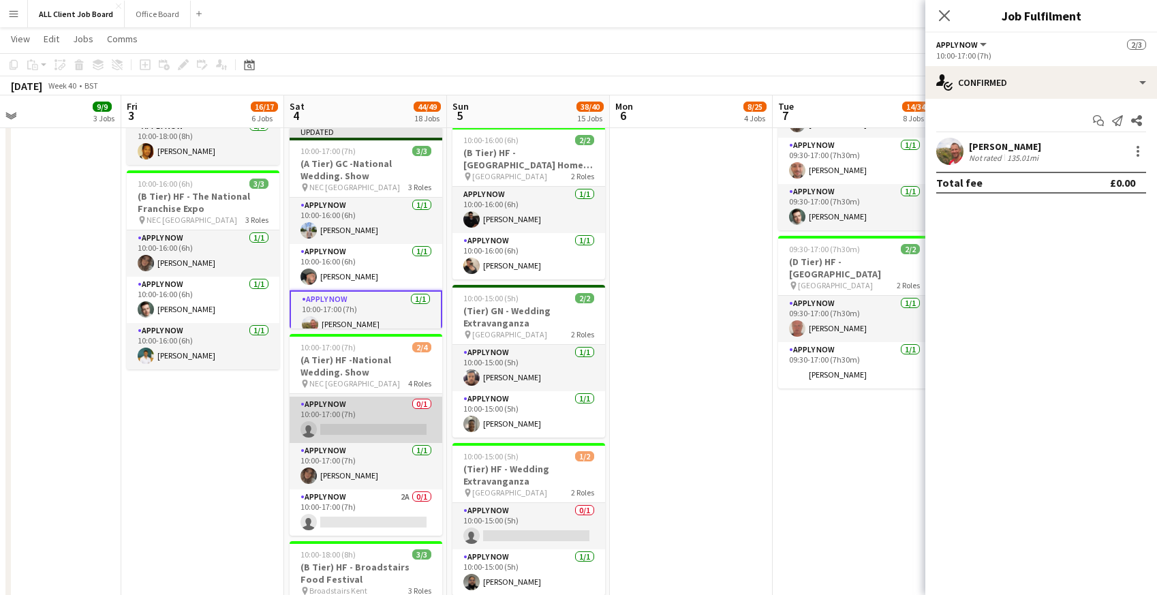
click at [366, 409] on app-card-role "APPLY NOW 0/1 10:00-17:00 (7h) single-neutral-actions" at bounding box center [365, 419] width 153 height 46
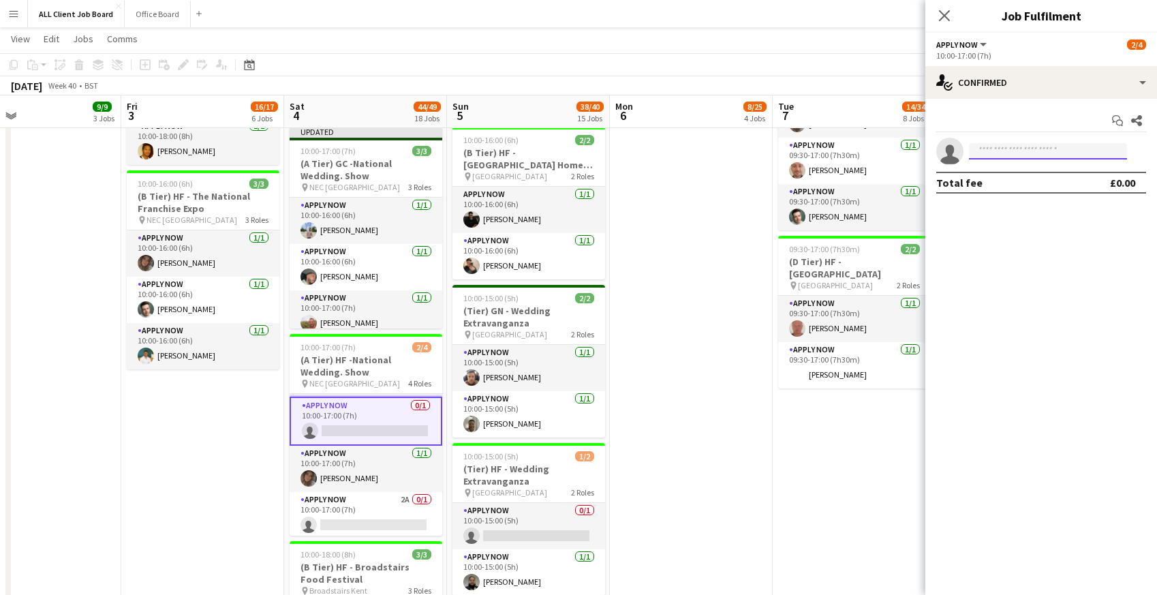
click at [988, 157] on input at bounding box center [1048, 151] width 158 height 16
type input "*****"
click at [993, 179] on span "edlawrie@hotmail.com" at bounding box center [1047, 181] width 136 height 11
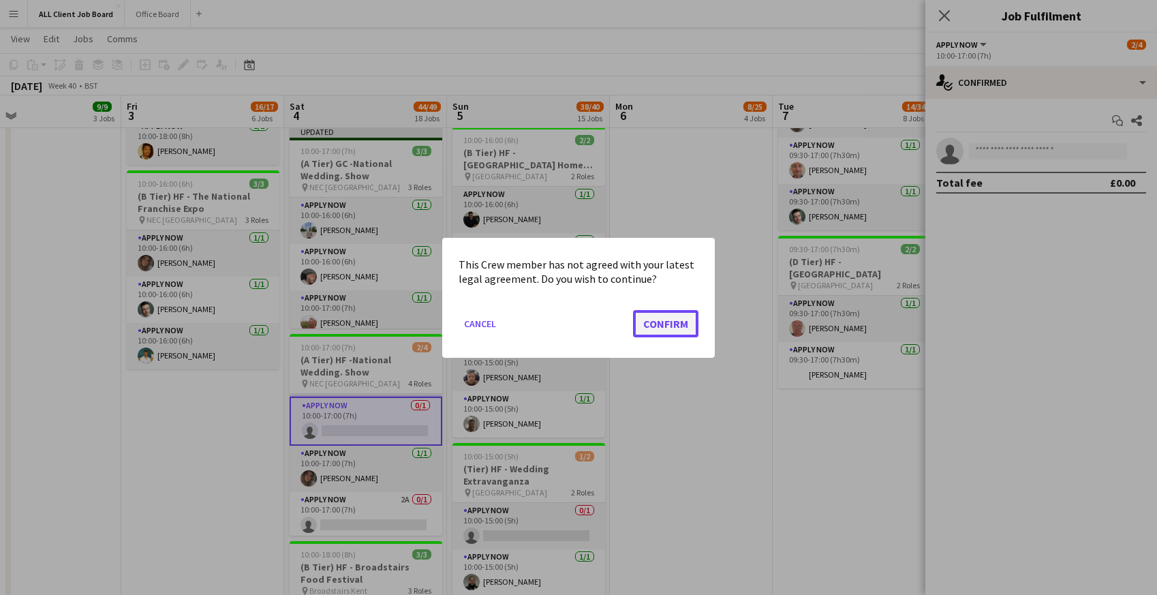
click at [677, 315] on button "Confirm" at bounding box center [665, 322] width 65 height 27
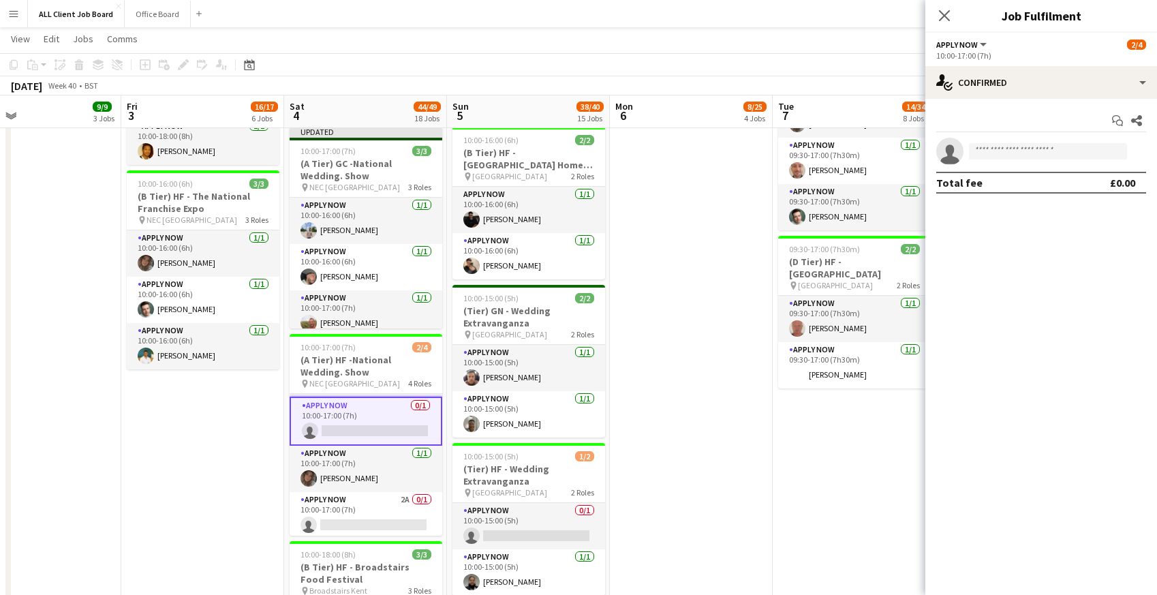
scroll to position [1171, 0]
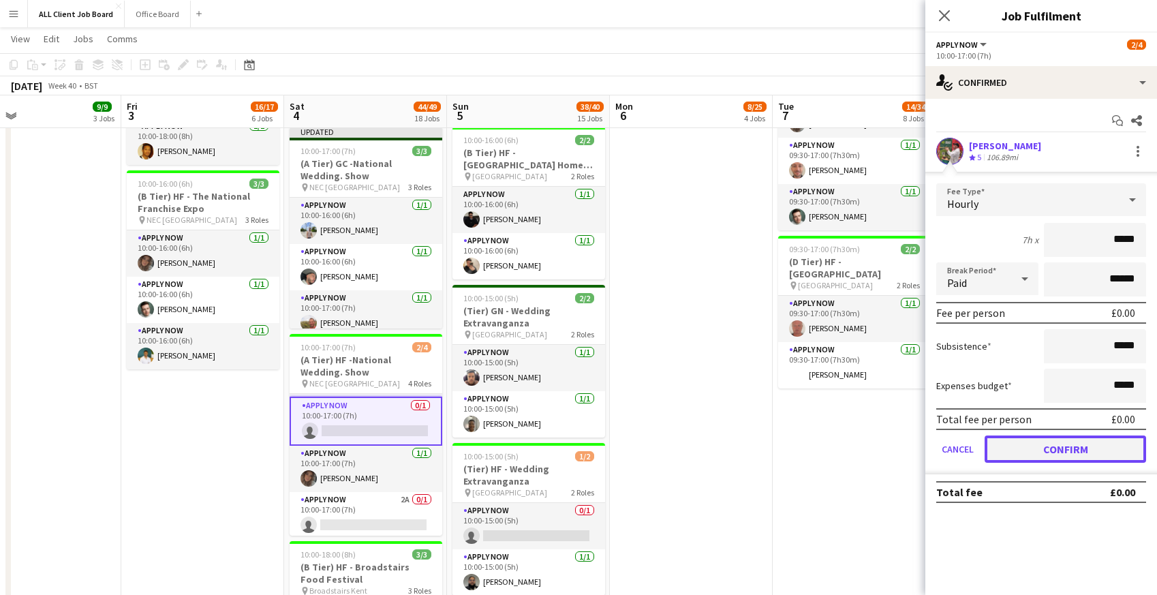
click at [1058, 445] on button "Confirm" at bounding box center [1064, 448] width 161 height 27
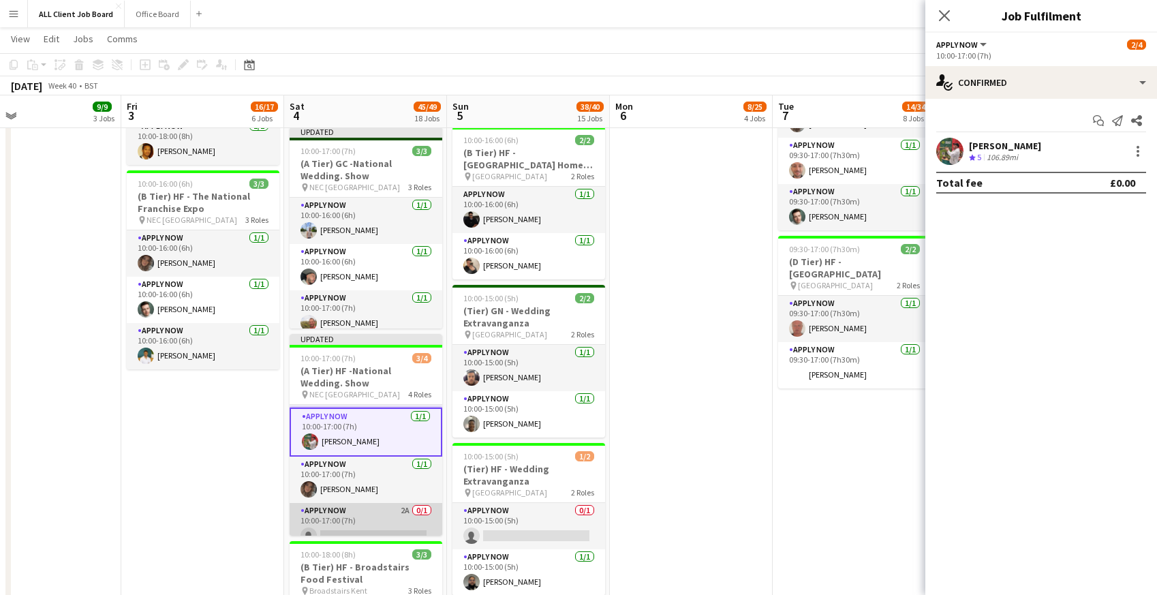
click at [402, 514] on app-card-role "APPLY NOW 2A 0/1 10:00-17:00 (7h) single-neutral-actions" at bounding box center [365, 526] width 153 height 46
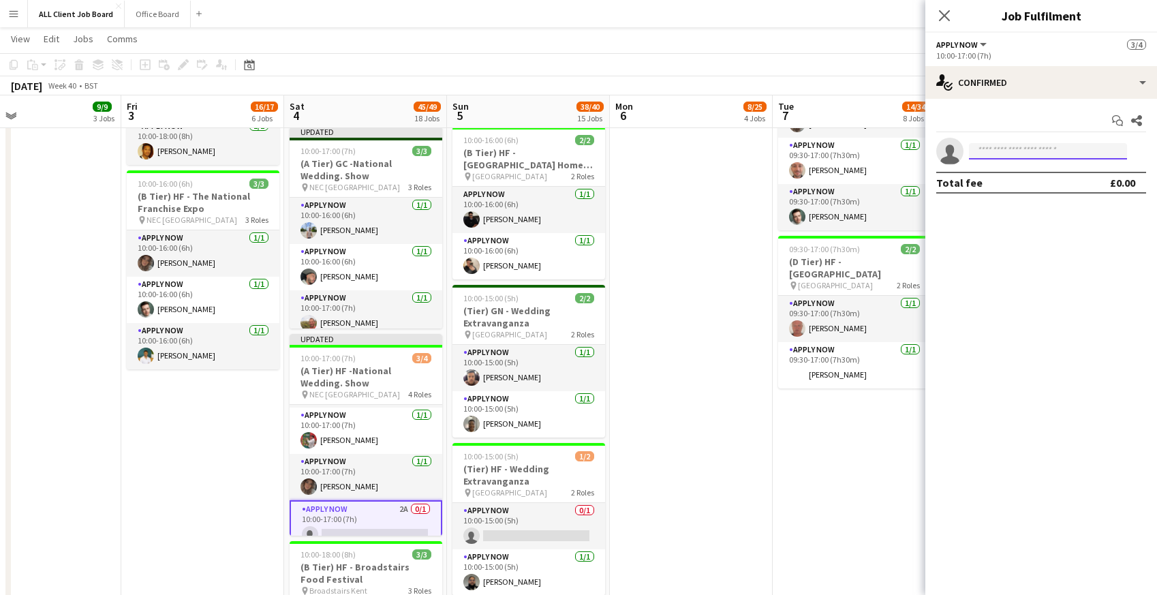
click at [1061, 149] on input at bounding box center [1048, 151] width 158 height 16
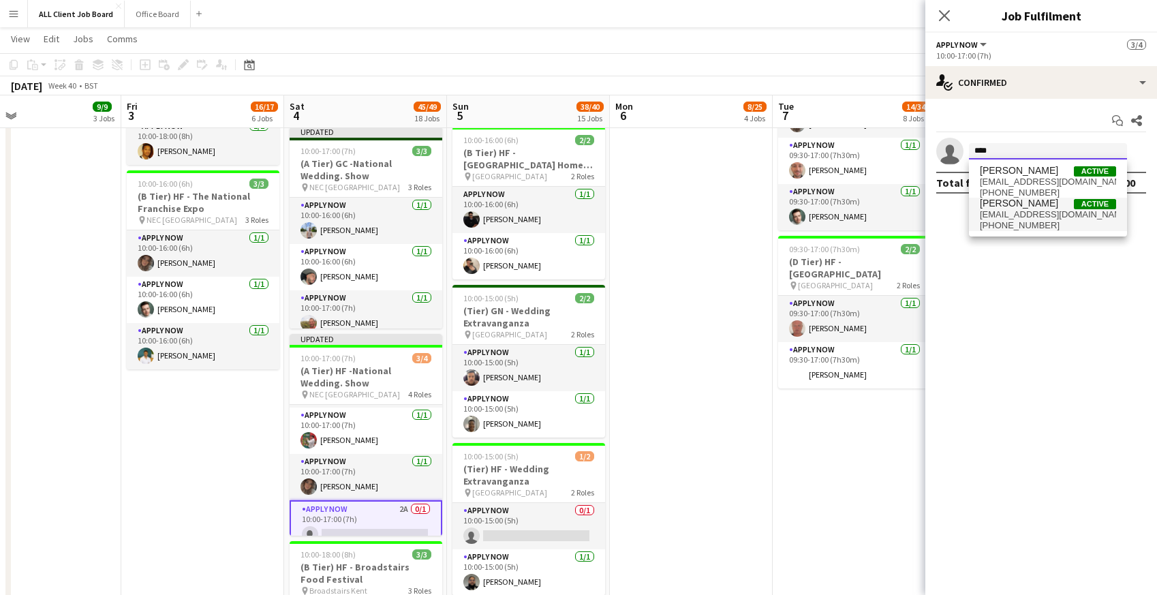
type input "****"
click at [1033, 211] on span "molliewinnard@hotmail.co.uk" at bounding box center [1047, 214] width 136 height 11
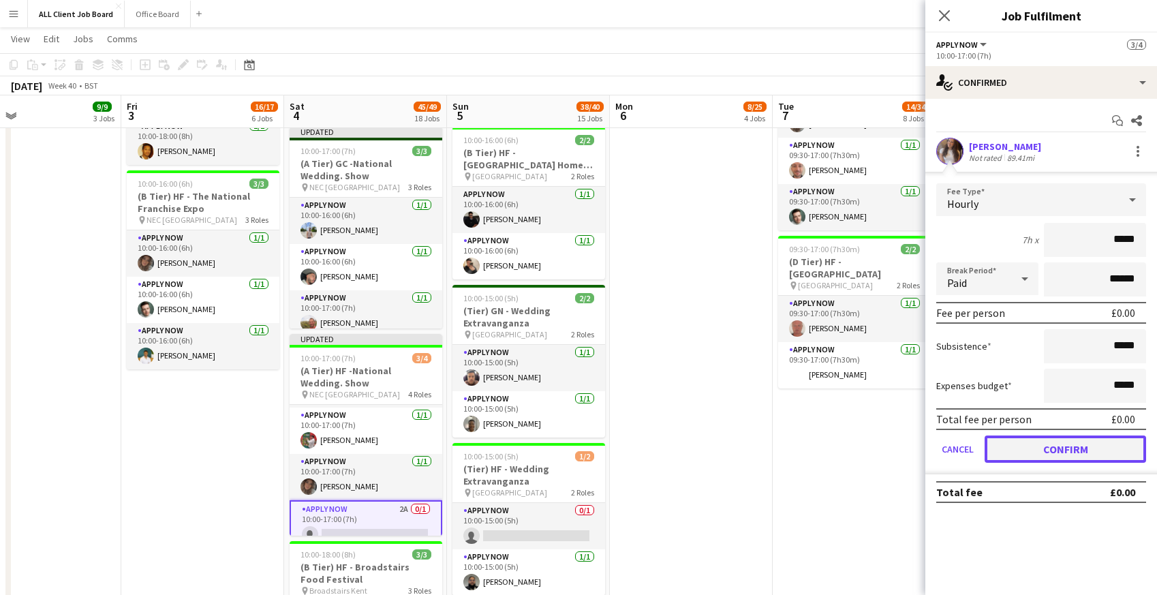
click at [1026, 446] on button "Confirm" at bounding box center [1064, 448] width 161 height 27
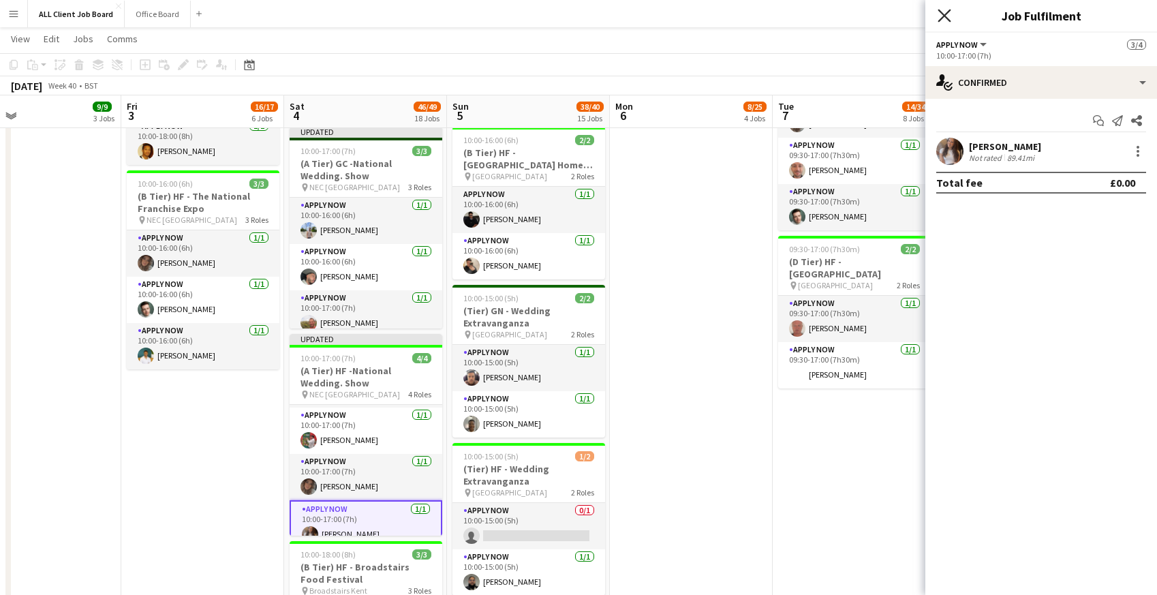
click at [937, 14] on app-icon "Close pop-in" at bounding box center [944, 16] width 20 height 20
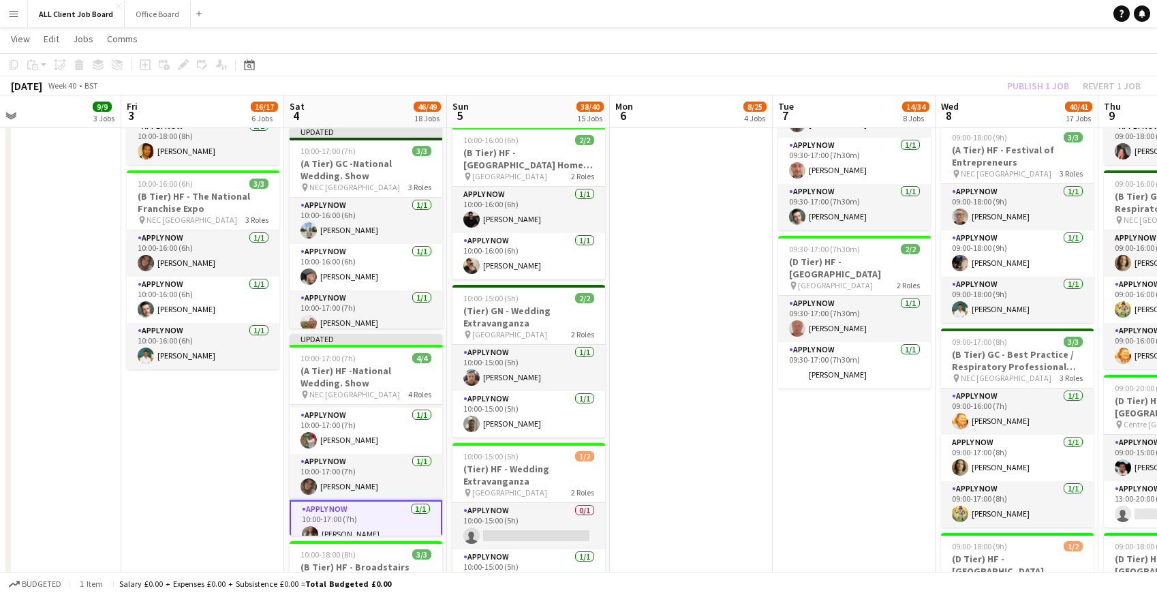
click at [934, 13] on app-navbar "Menu Boards Boards Boards All jobs Status Workforce Workforce My Workforce Recr…" at bounding box center [578, 13] width 1157 height 27
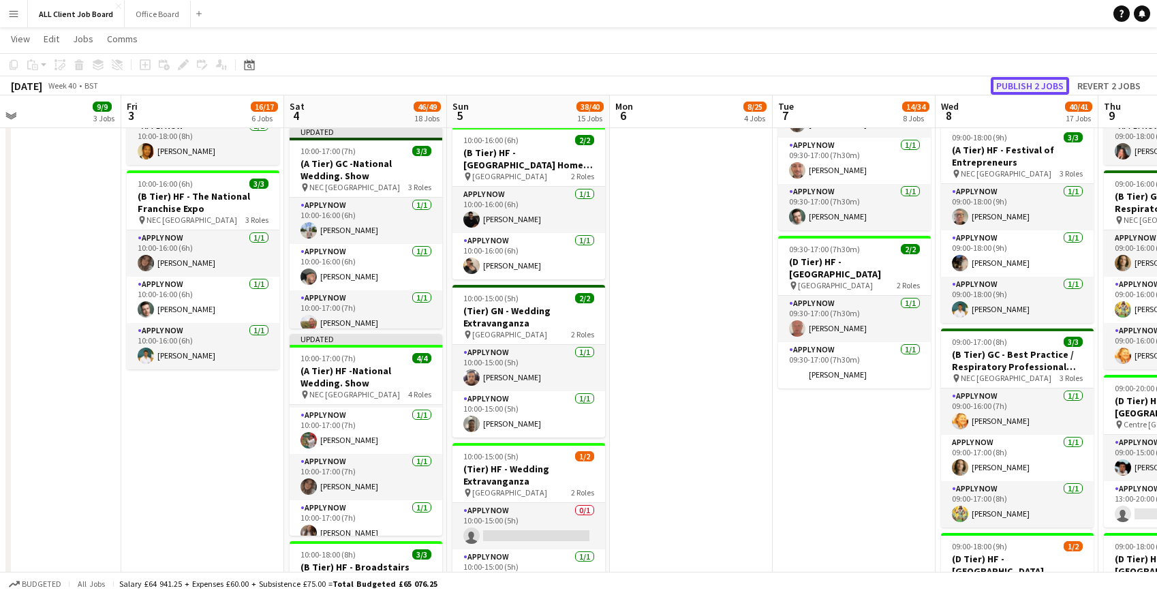
click at [1028, 93] on button "Publish 2 jobs" at bounding box center [1029, 86] width 78 height 18
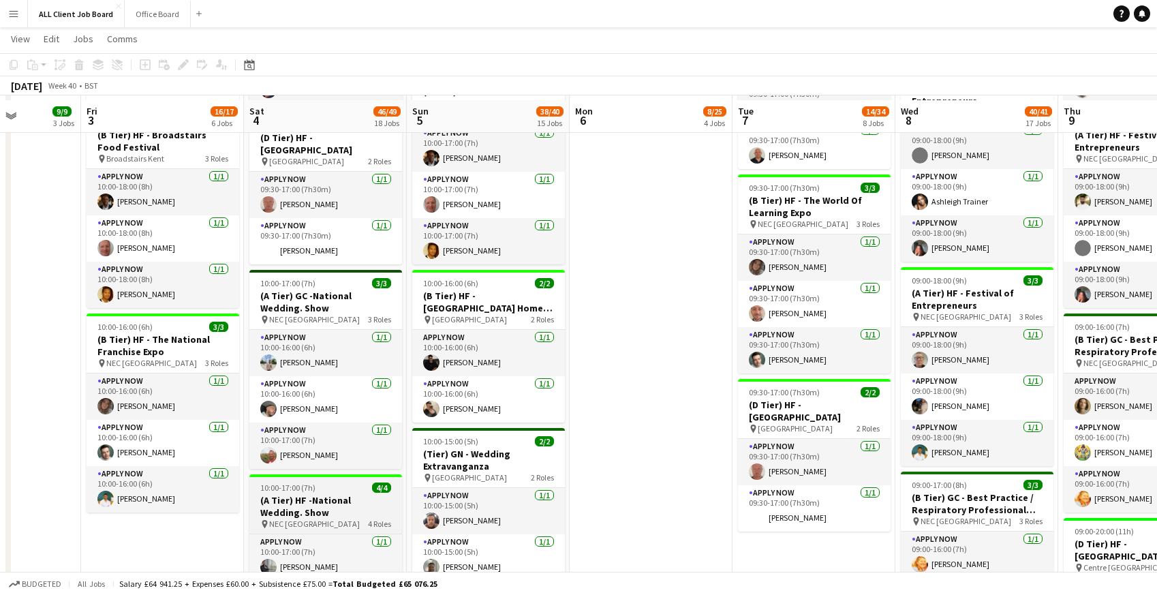
scroll to position [1039, 0]
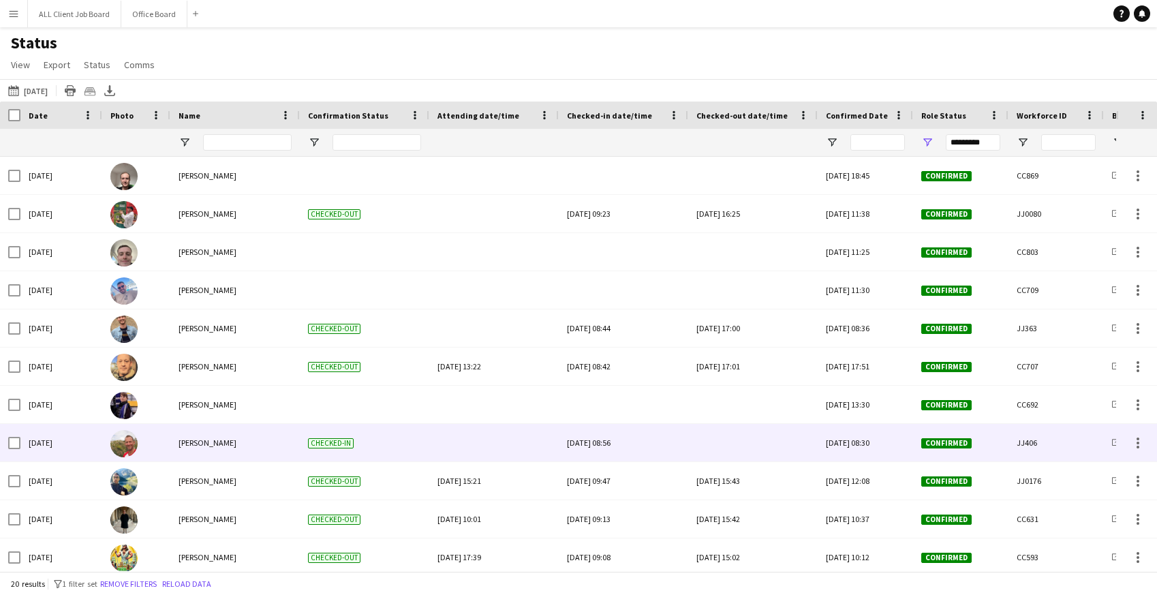
click at [746, 450] on div at bounding box center [752, 442] width 113 height 37
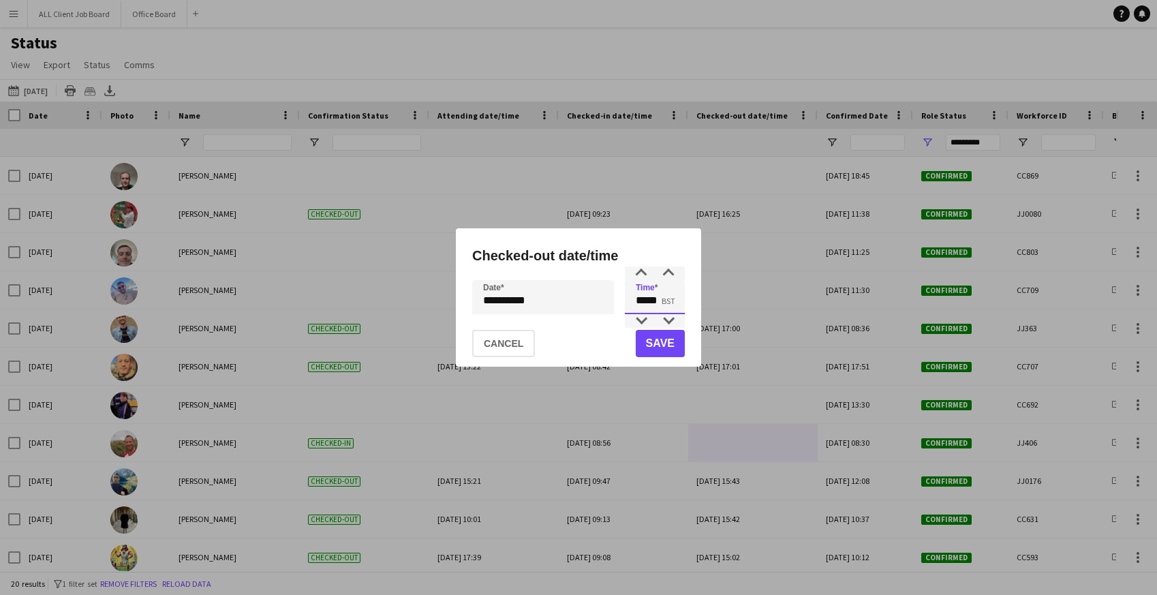
drag, startPoint x: 632, startPoint y: 302, endPoint x: 676, endPoint y: 302, distance: 43.6
click at [676, 302] on input "*****" at bounding box center [655, 297] width 60 height 34
type input "*****"
click at [682, 344] on button "Save" at bounding box center [659, 343] width 49 height 27
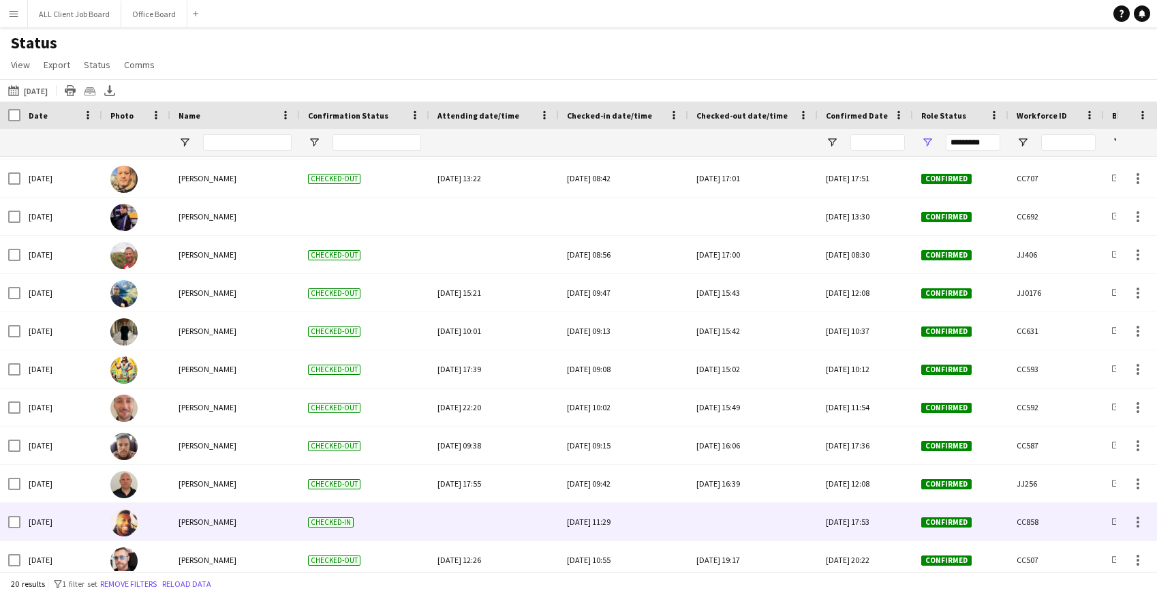
scroll to position [172, 0]
